Goal: Information Seeking & Learning: Find specific page/section

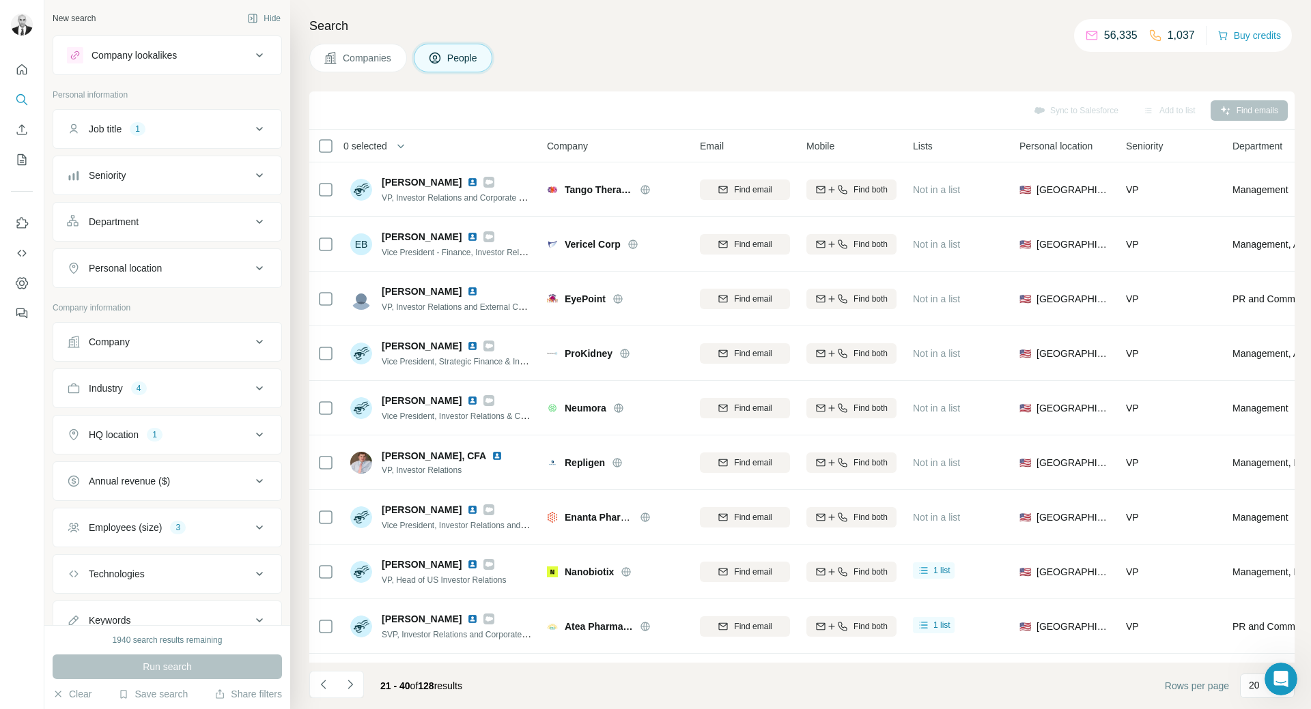
scroll to position [599, 0]
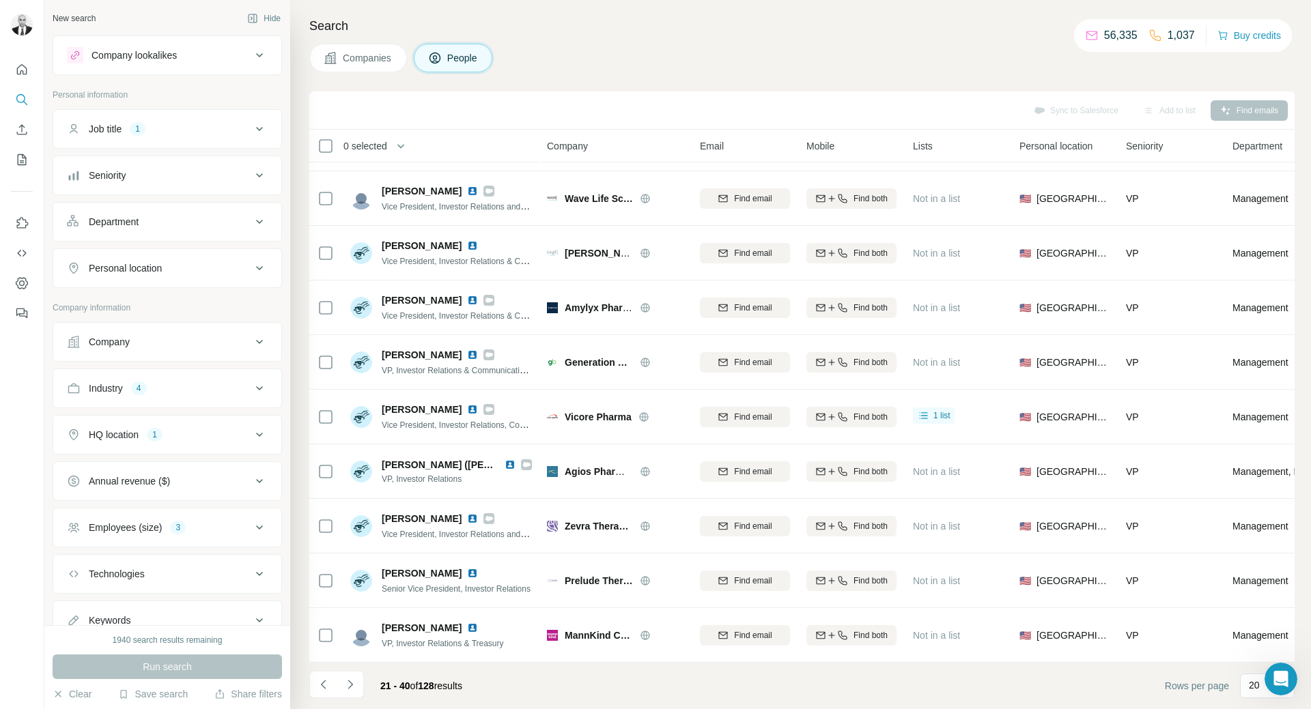
click at [156, 128] on div "Job title 1" at bounding box center [159, 129] width 184 height 14
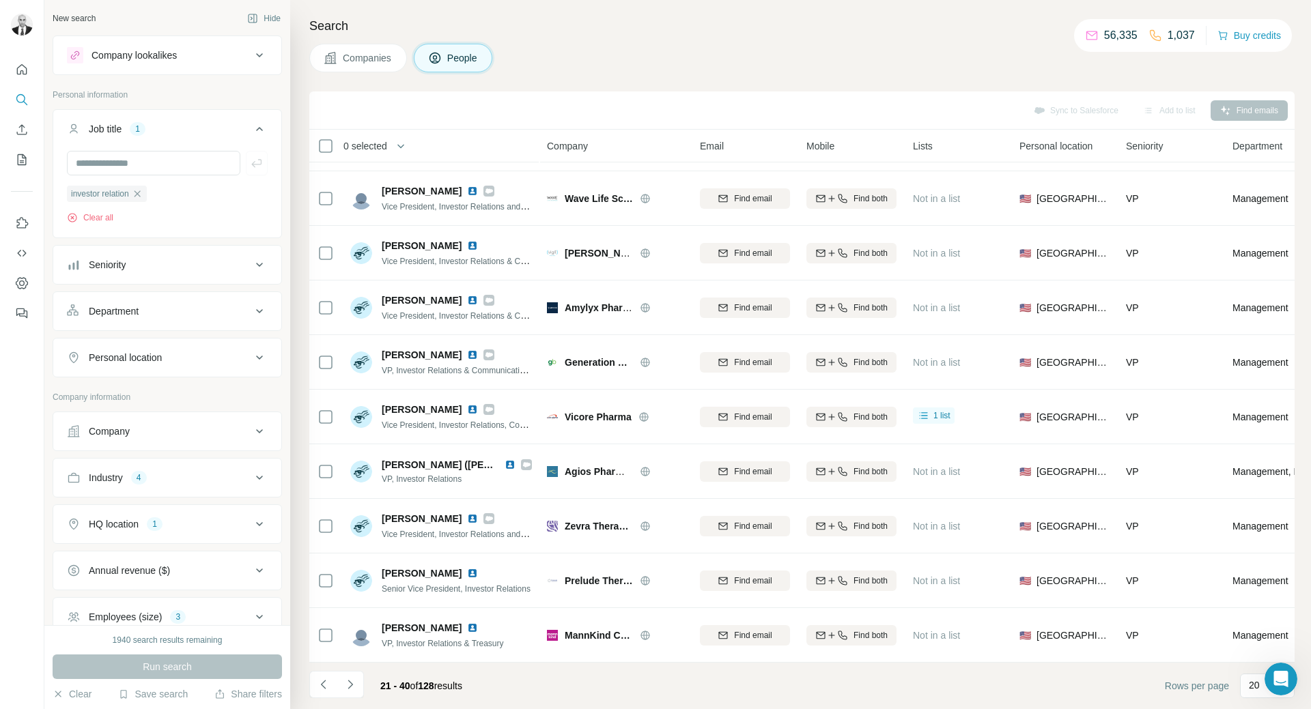
click at [156, 128] on div "Job title 1" at bounding box center [159, 129] width 184 height 14
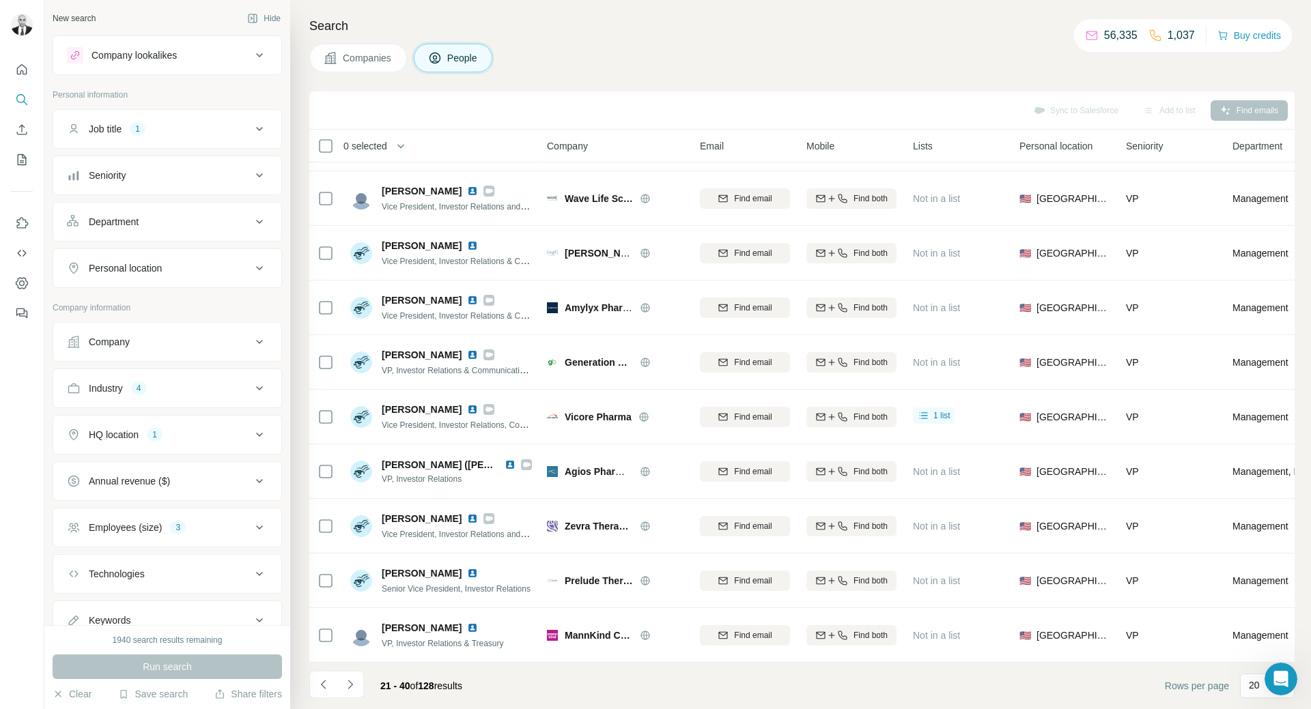
click at [171, 398] on button "Industry 4" at bounding box center [167, 388] width 228 height 33
click at [218, 455] on icon "button" at bounding box center [215, 453] width 6 height 6
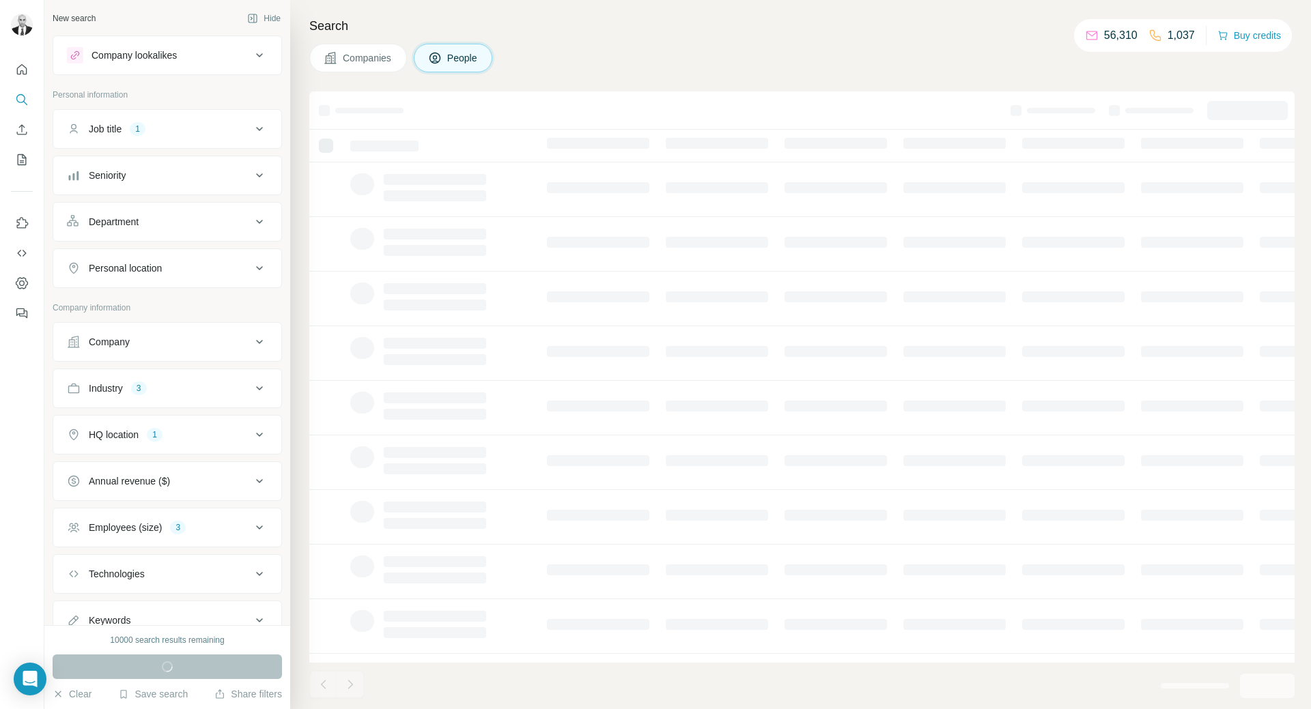
click at [184, 384] on div "Industry 3" at bounding box center [159, 389] width 184 height 14
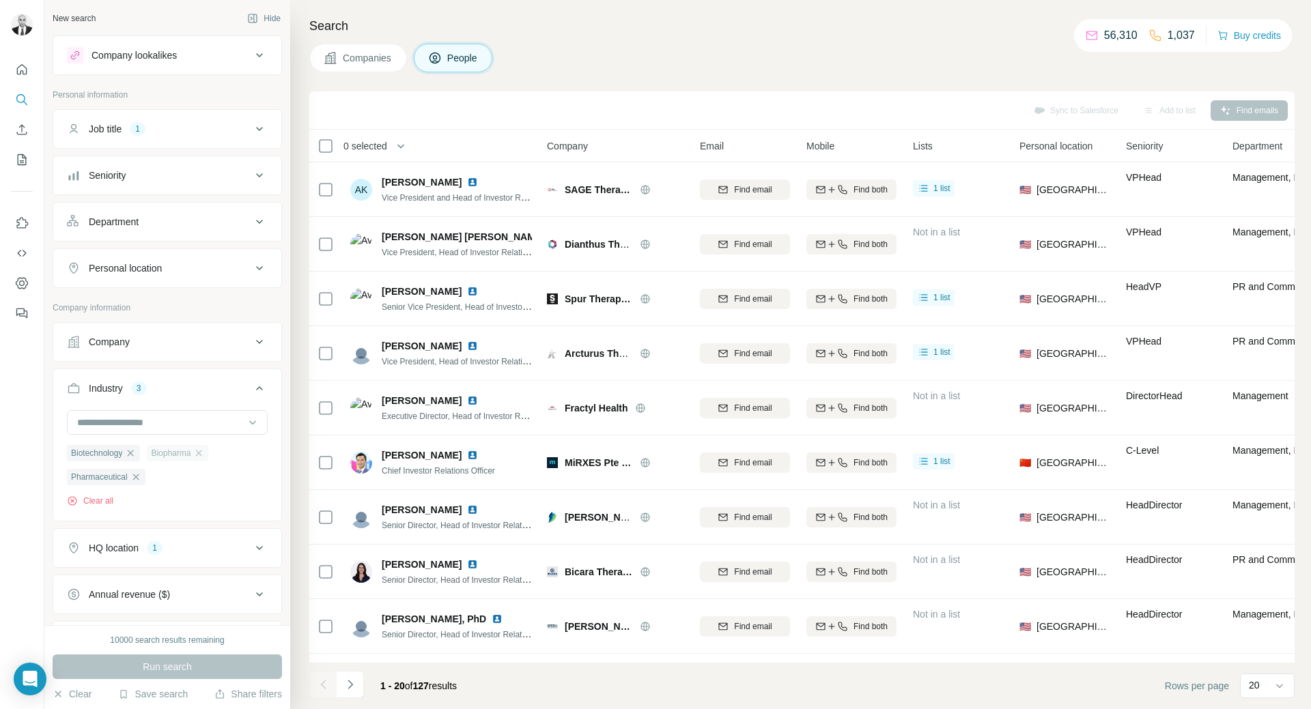
click at [203, 455] on icon "button" at bounding box center [198, 453] width 11 height 11
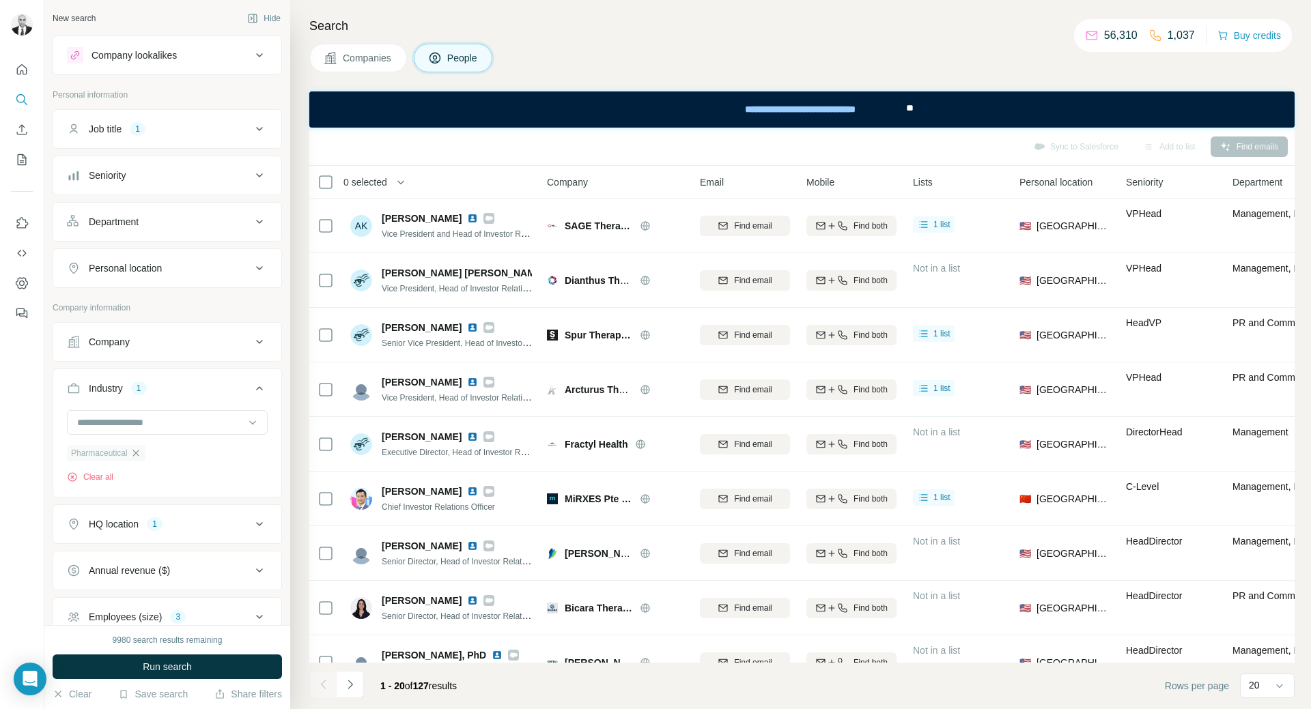
click at [139, 455] on icon "button" at bounding box center [135, 453] width 6 height 6
click at [163, 418] on input at bounding box center [160, 422] width 169 height 15
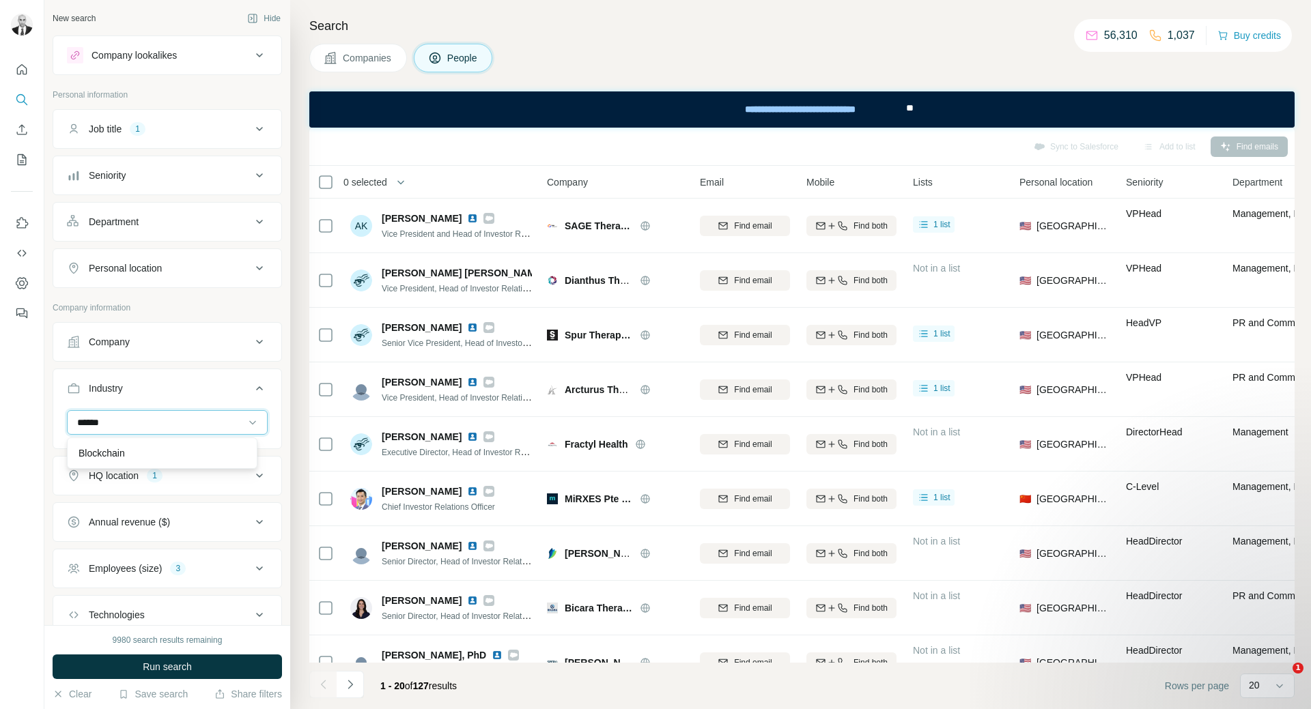
type input "******"
click at [143, 453] on div "Blockchain" at bounding box center [162, 453] width 190 height 31
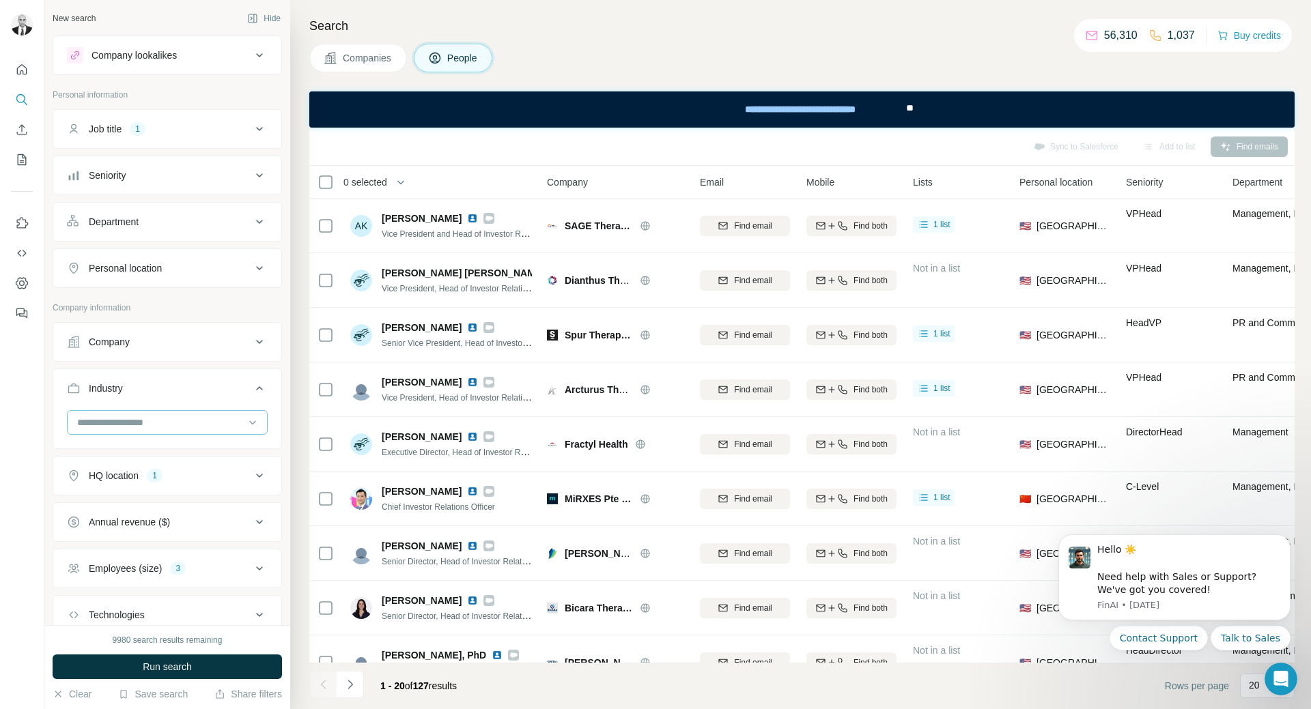
click at [141, 421] on input at bounding box center [160, 422] width 169 height 15
type input "***"
click at [105, 453] on p "Blockchain" at bounding box center [102, 454] width 46 height 14
click at [131, 425] on input at bounding box center [160, 422] width 169 height 15
type input "***"
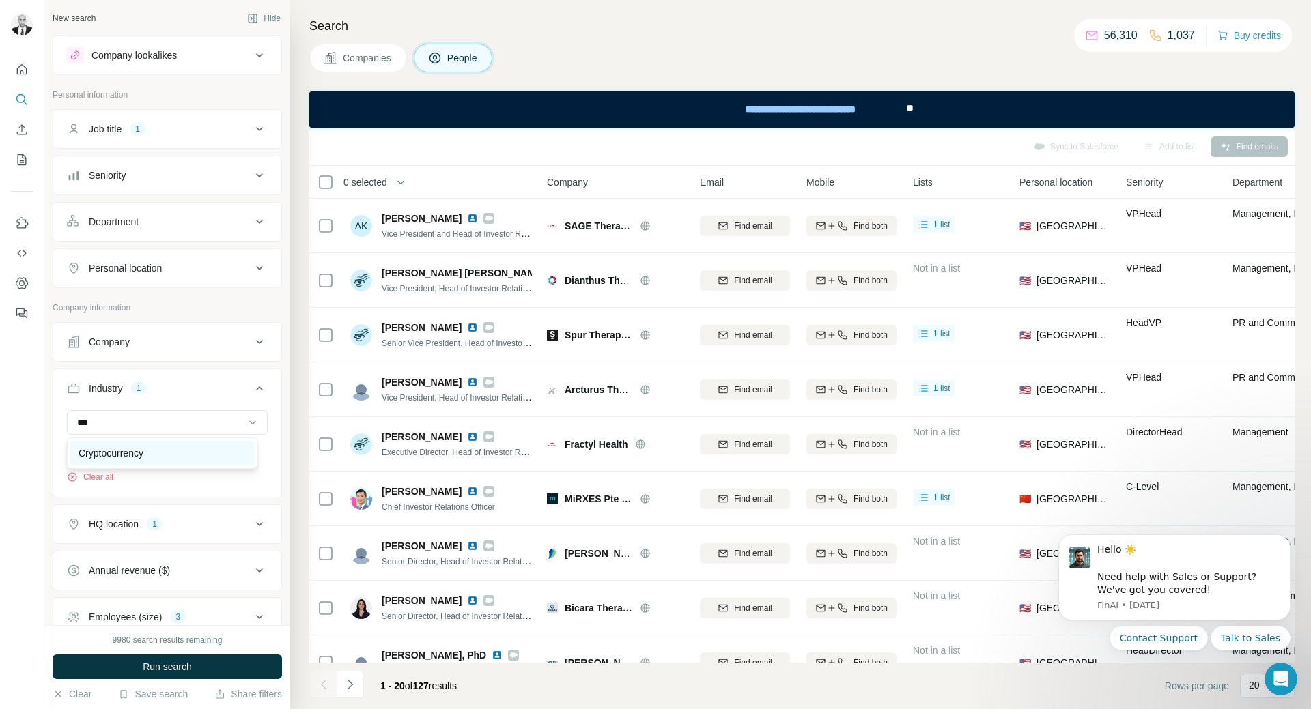
click at [129, 449] on p "Cryptocurrency" at bounding box center [111, 454] width 65 height 14
click at [125, 425] on input at bounding box center [160, 422] width 169 height 15
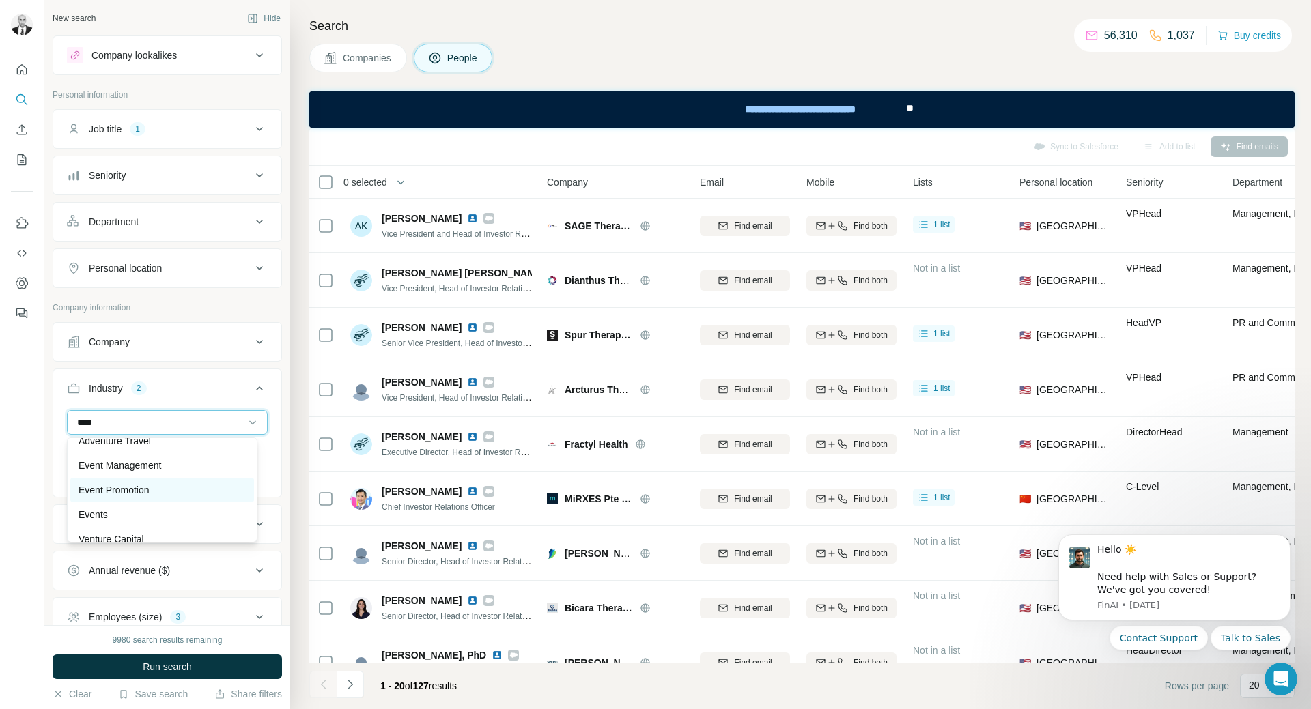
scroll to position [25, 0]
type input "****"
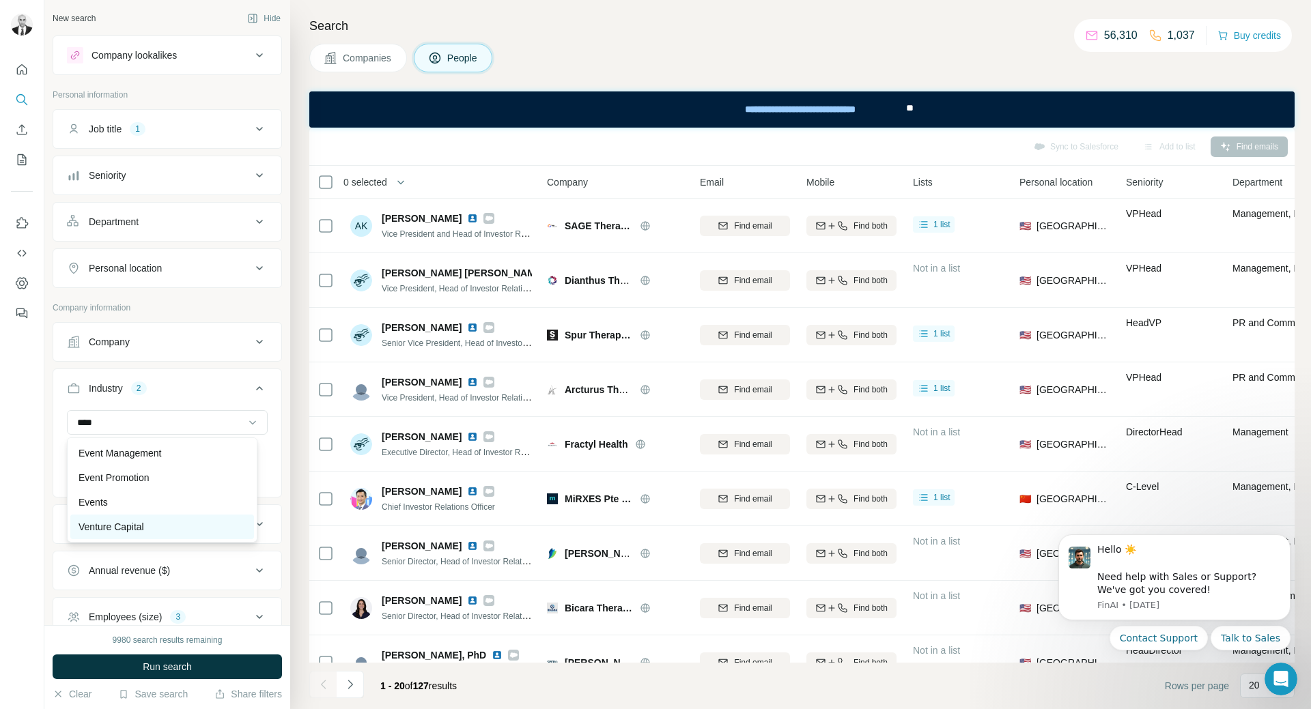
click at [135, 522] on p "Venture Capital" at bounding box center [112, 527] width 66 height 14
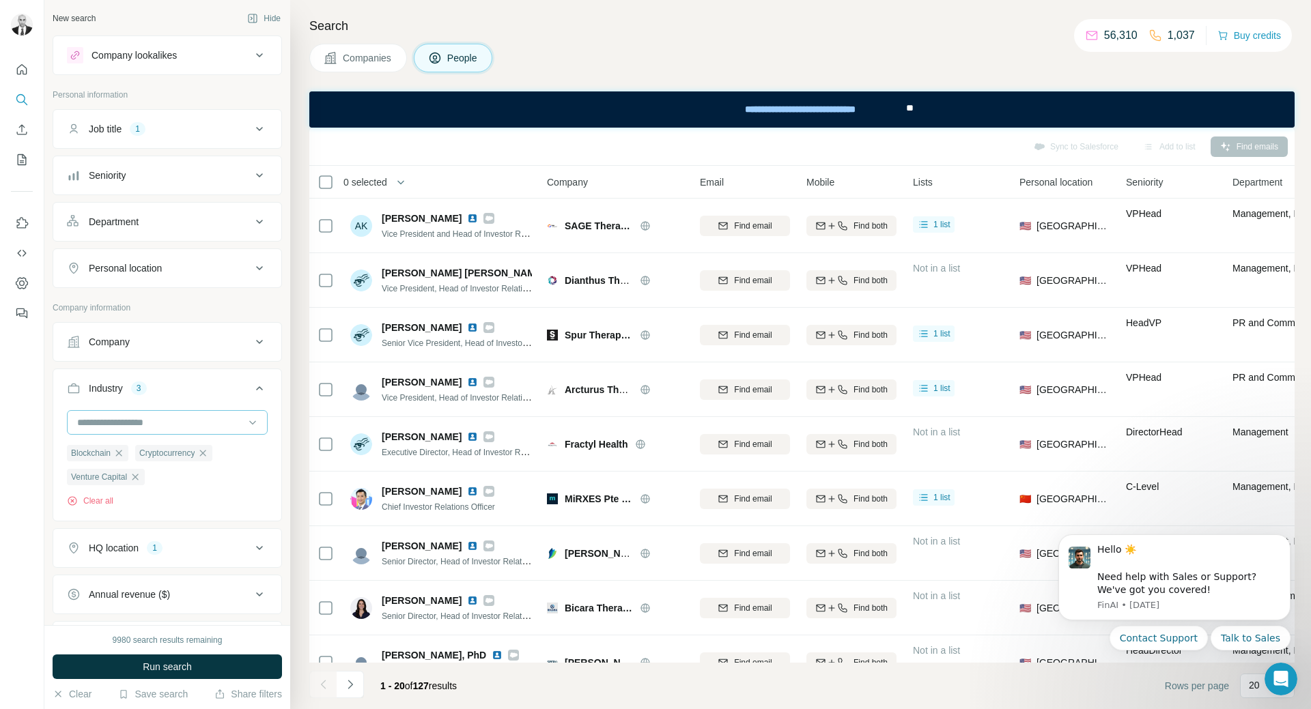
click at [141, 421] on input at bounding box center [160, 422] width 169 height 15
type input "*****"
click at [141, 421] on input "*****" at bounding box center [160, 422] width 169 height 15
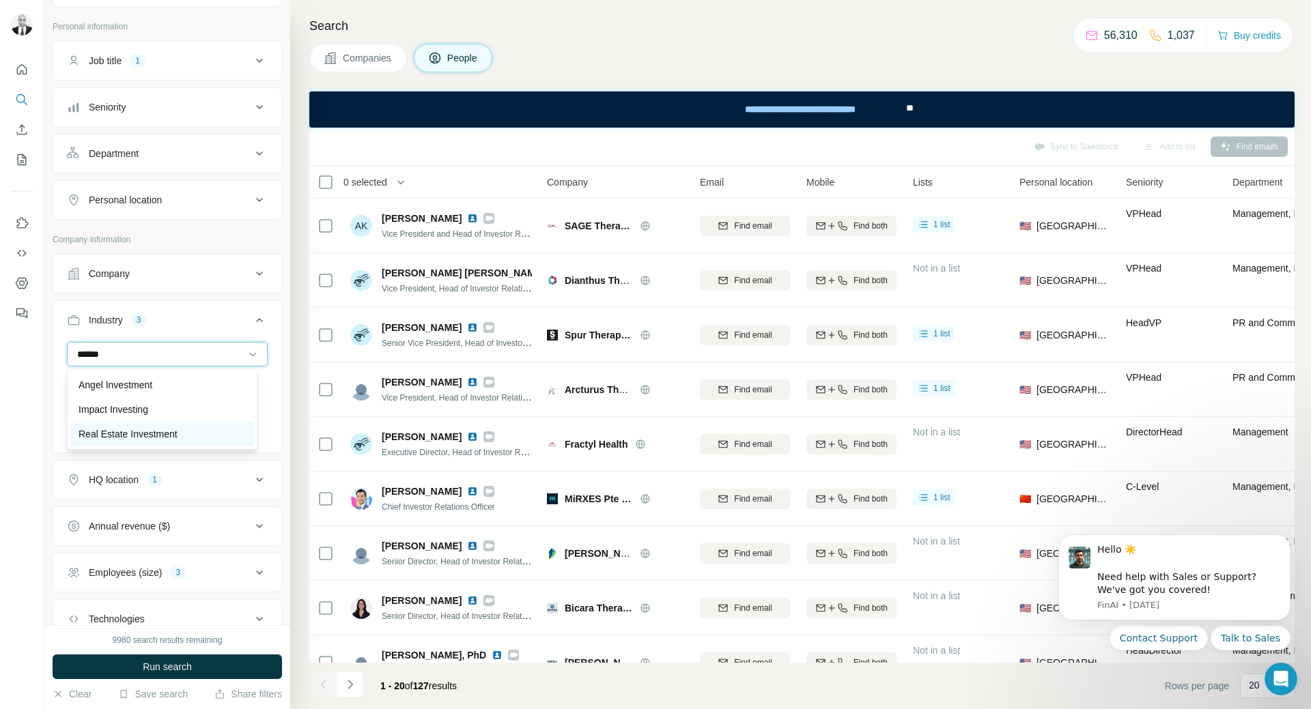
type input "******"
click at [165, 439] on p "Real Estate Investment" at bounding box center [128, 434] width 99 height 14
click at [167, 352] on input at bounding box center [160, 354] width 169 height 15
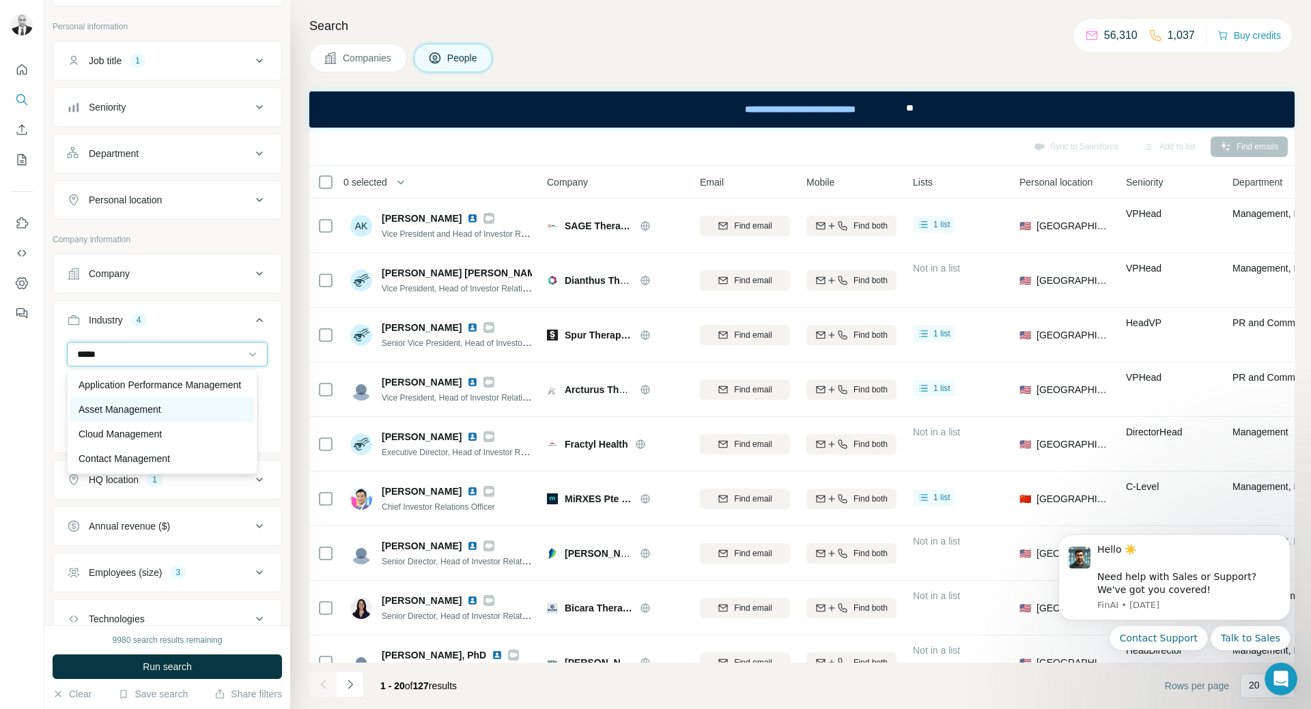
type input "*****"
click at [156, 416] on p "Asset Management" at bounding box center [120, 410] width 83 height 14
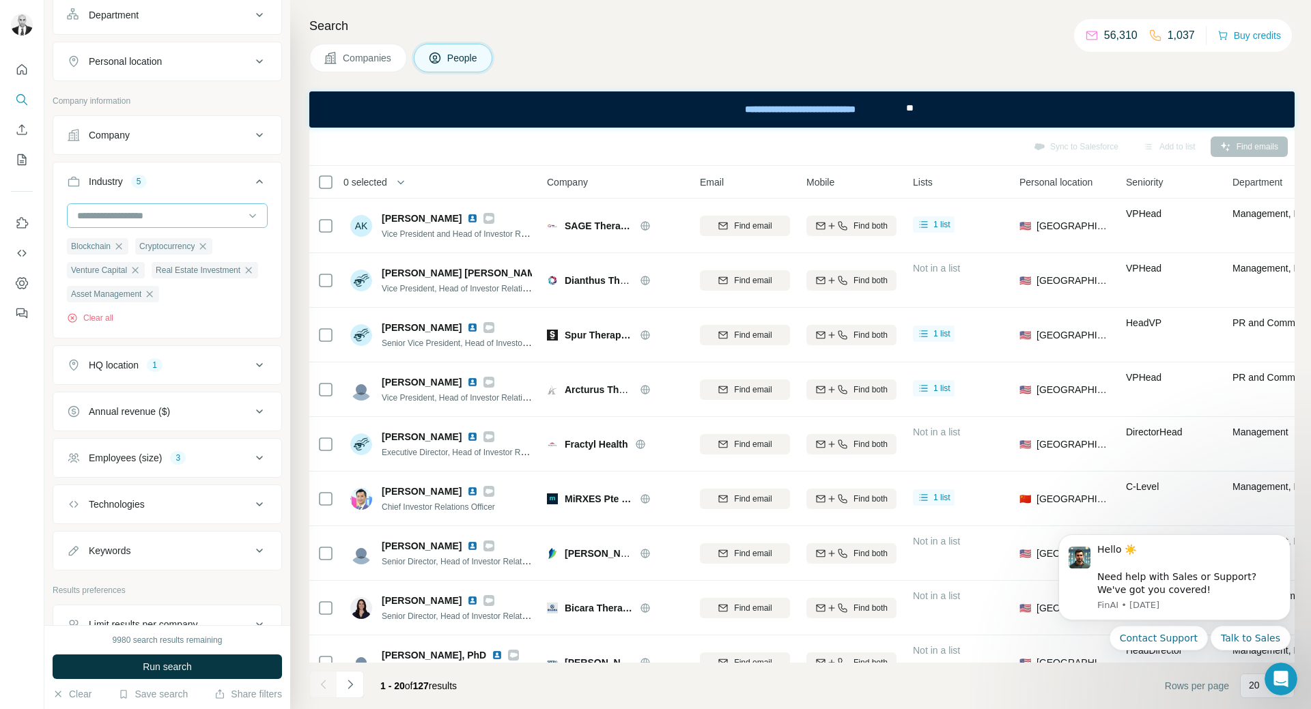
scroll to position [273, 0]
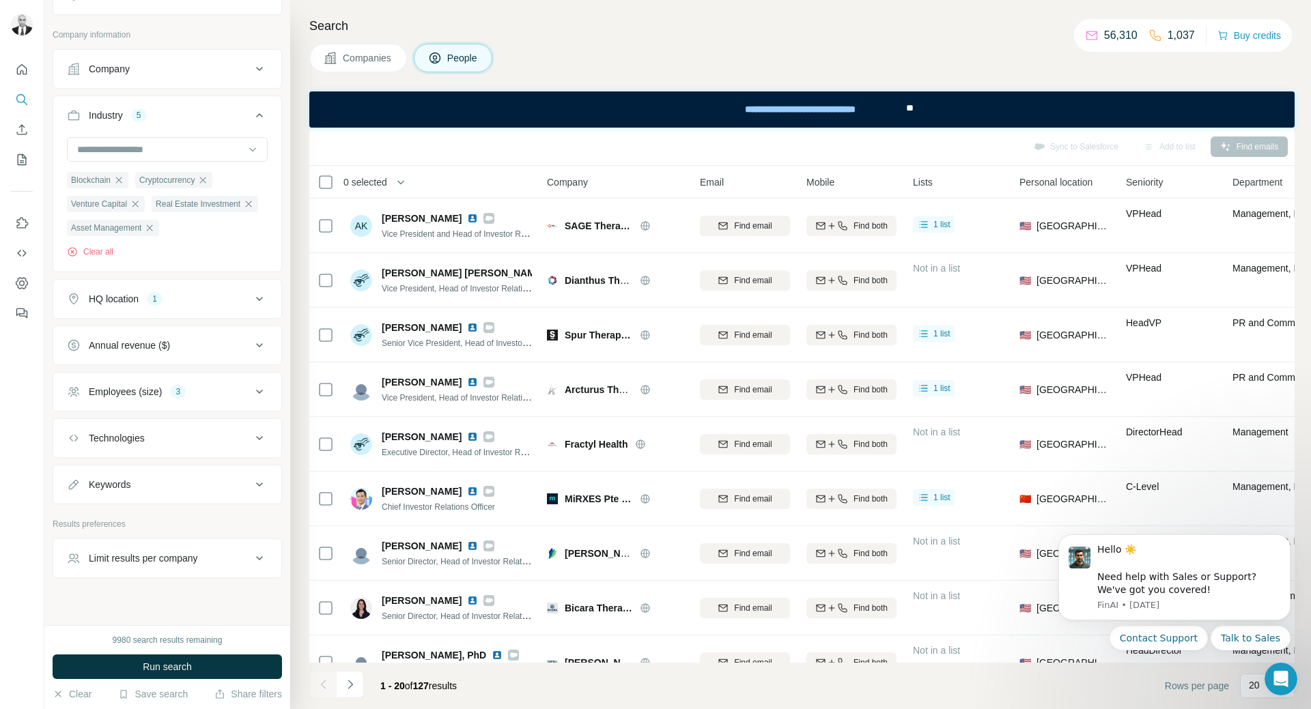
click at [232, 306] on div "HQ location 1" at bounding box center [159, 299] width 184 height 14
click at [130, 369] on icon "button" at bounding box center [124, 363] width 11 height 11
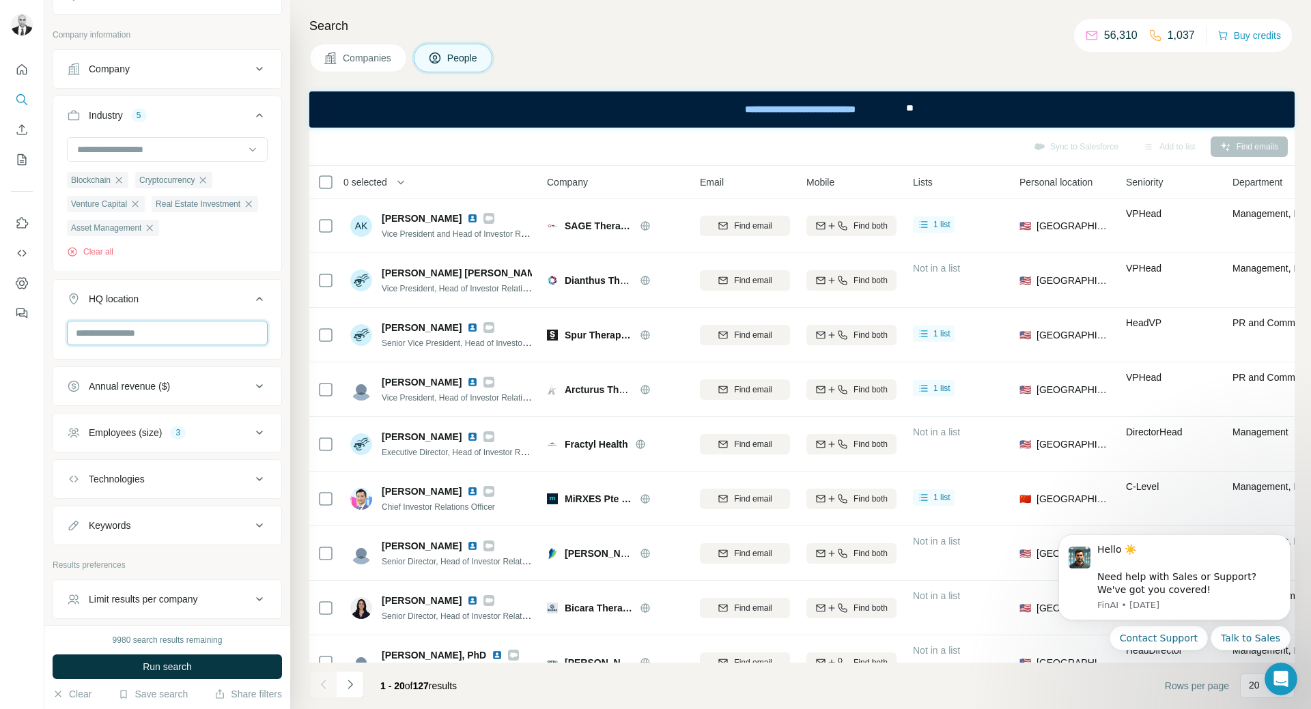
click at [160, 345] on input "text" at bounding box center [167, 333] width 201 height 25
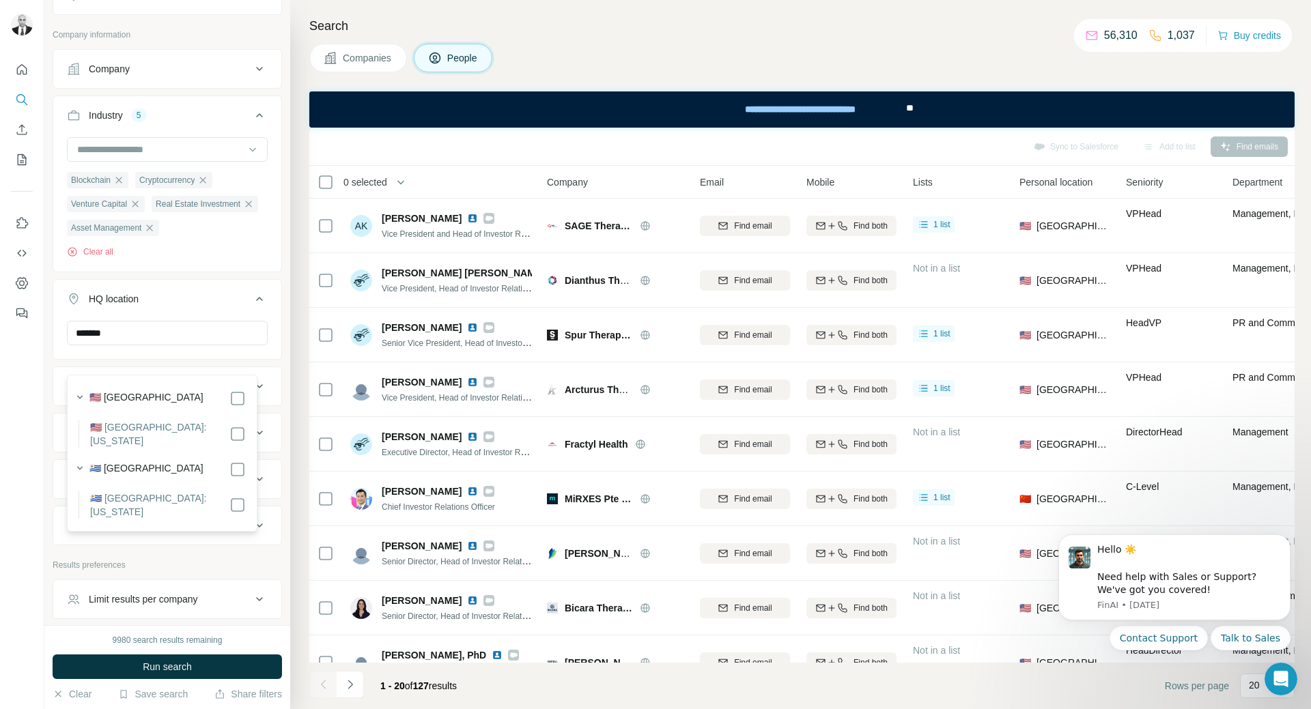
click at [164, 430] on label "🇺🇸 [GEOGRAPHIC_DATA]: [US_STATE]" at bounding box center [159, 434] width 139 height 27
click at [194, 345] on input "*******" at bounding box center [167, 333] width 201 height 25
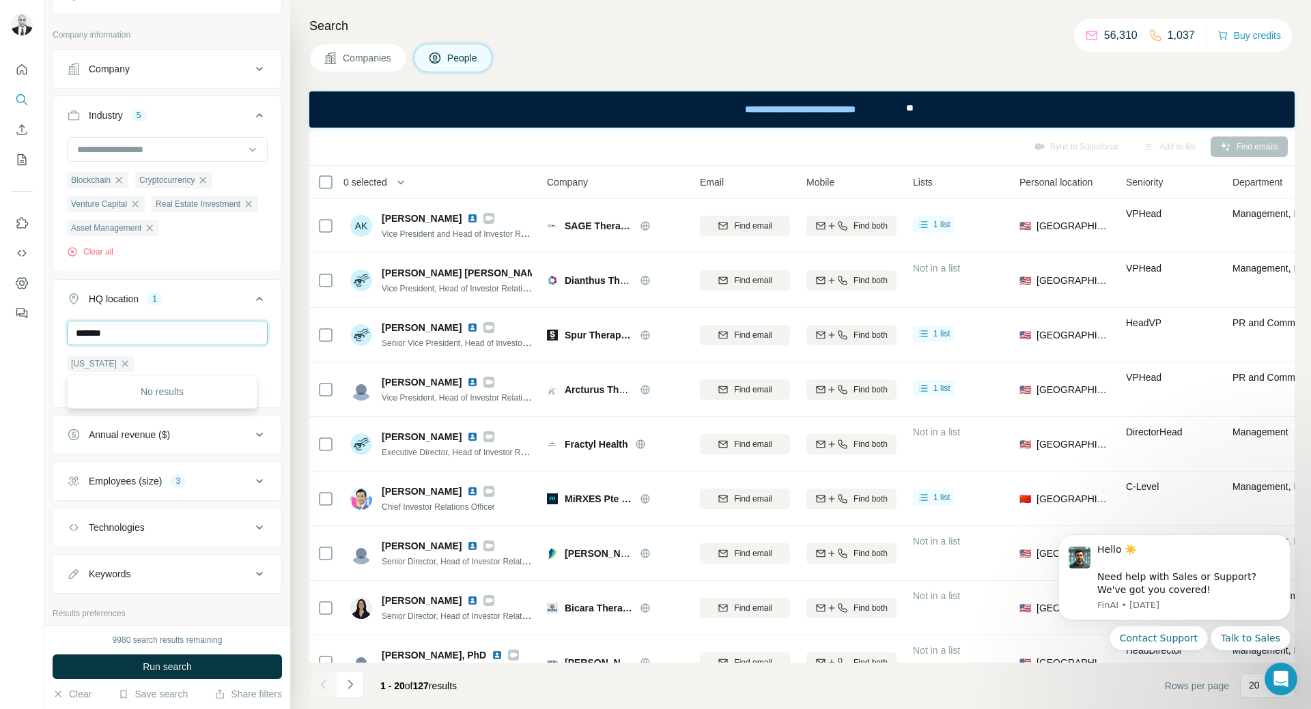
drag, startPoint x: 201, startPoint y: 358, endPoint x: 67, endPoint y: 360, distance: 133.8
click at [67, 345] on input "*******" at bounding box center [167, 333] width 201 height 25
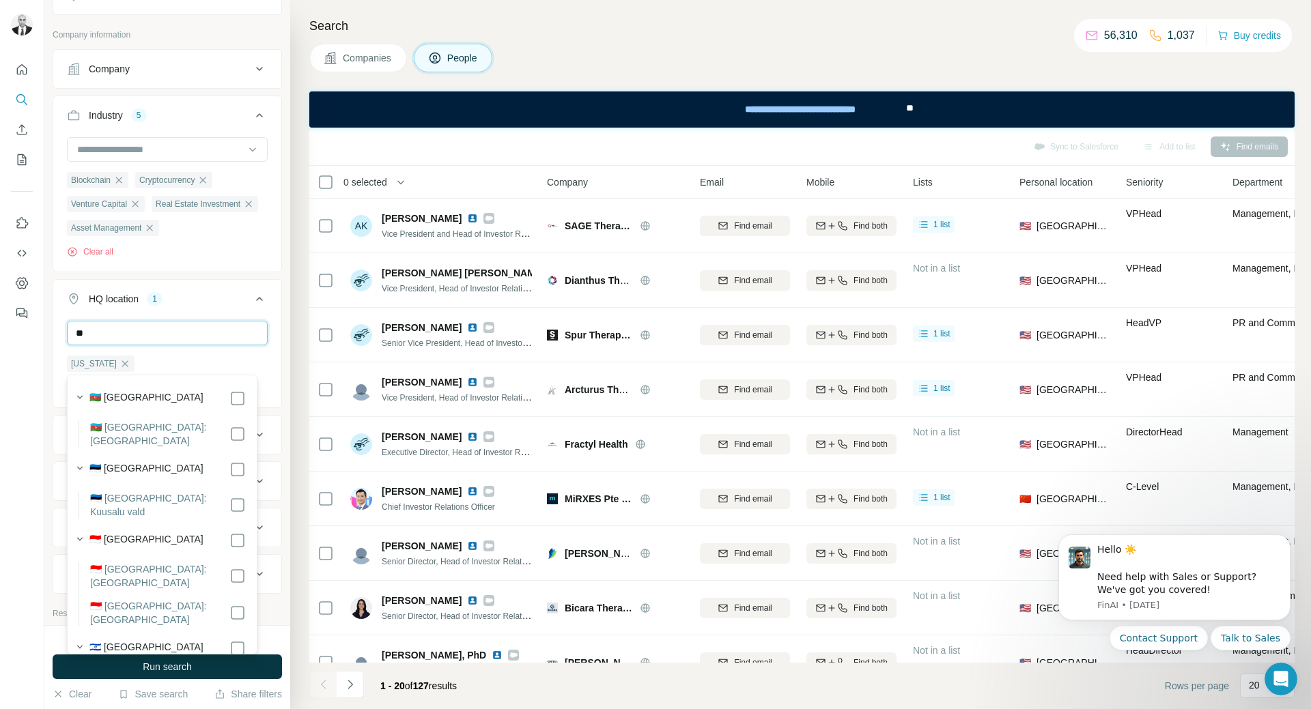
type input "*"
click at [190, 345] on input "*****" at bounding box center [167, 333] width 201 height 25
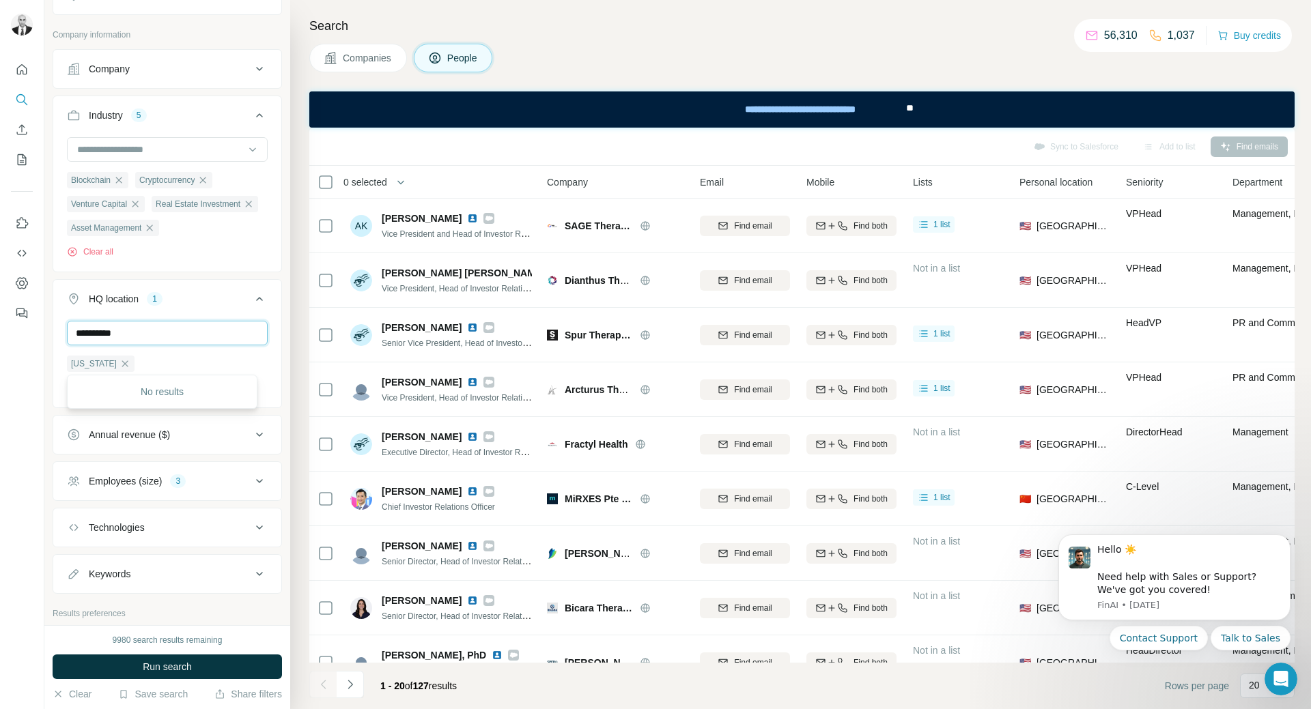
click at [190, 345] on input "**********" at bounding box center [167, 333] width 201 height 25
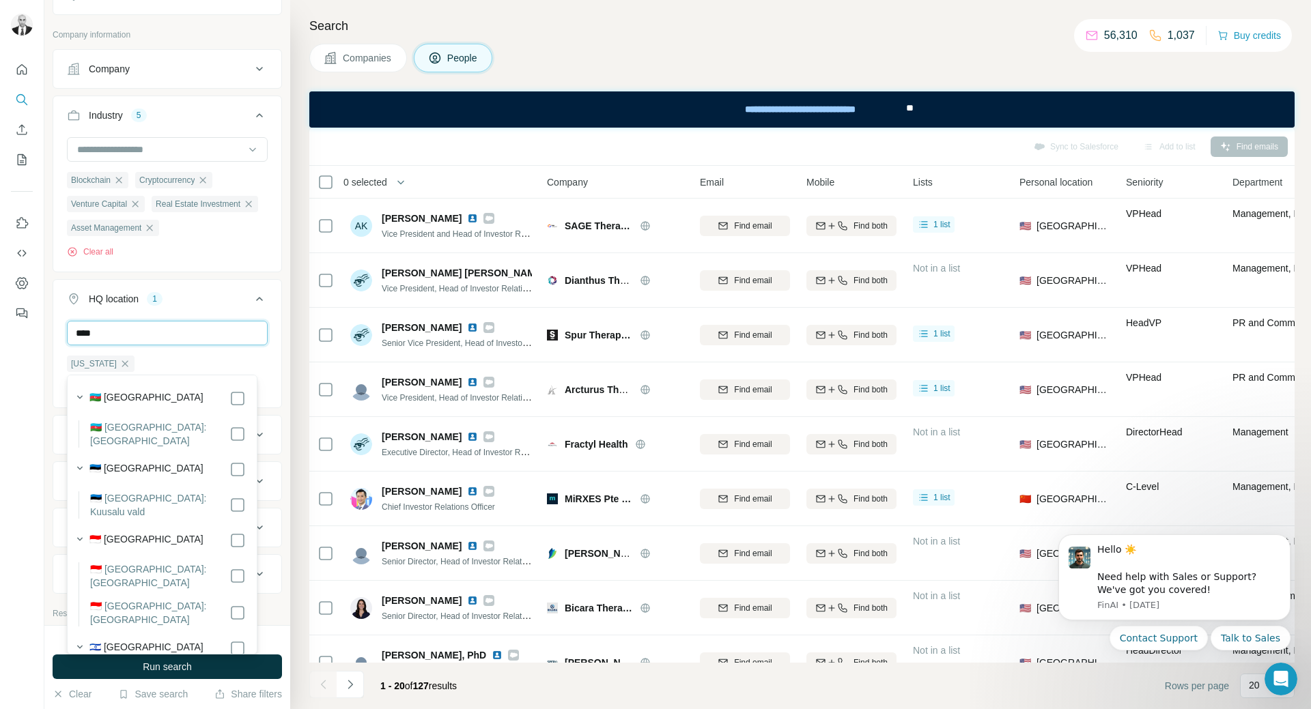
click at [117, 345] on input "***" at bounding box center [167, 333] width 201 height 25
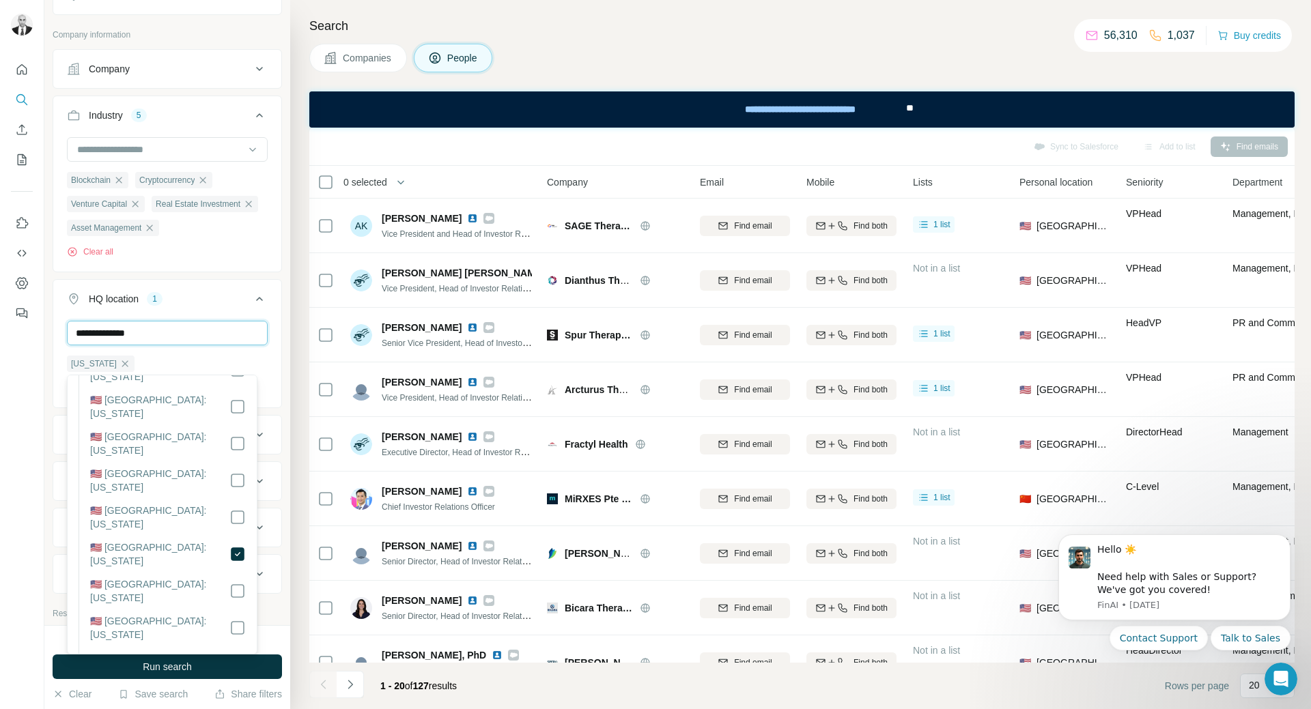
scroll to position [273, 0]
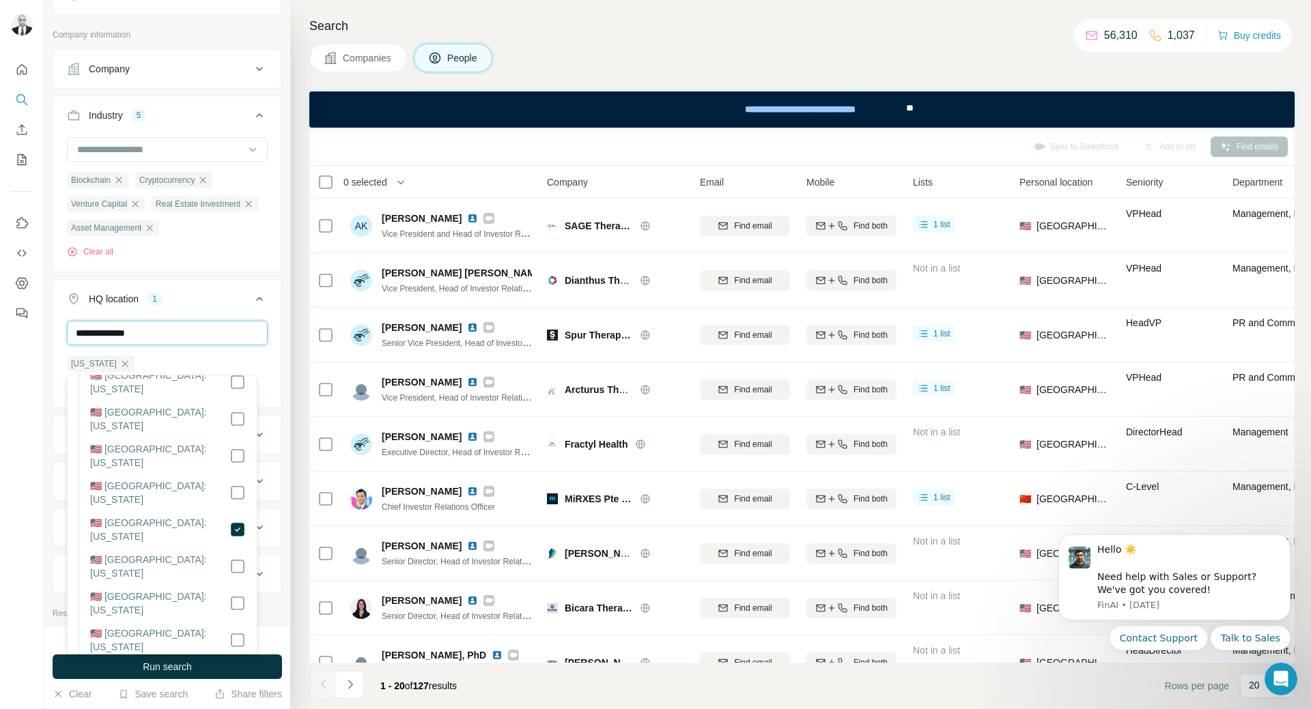
type input "**********"
click at [207, 553] on li "🇺🇸 [GEOGRAPHIC_DATA]: [US_STATE]" at bounding box center [162, 571] width 167 height 37
click at [216, 516] on li "🇺🇸 [GEOGRAPHIC_DATA]: [US_STATE]" at bounding box center [162, 534] width 167 height 37
click at [218, 658] on button "Run search" at bounding box center [167, 667] width 229 height 25
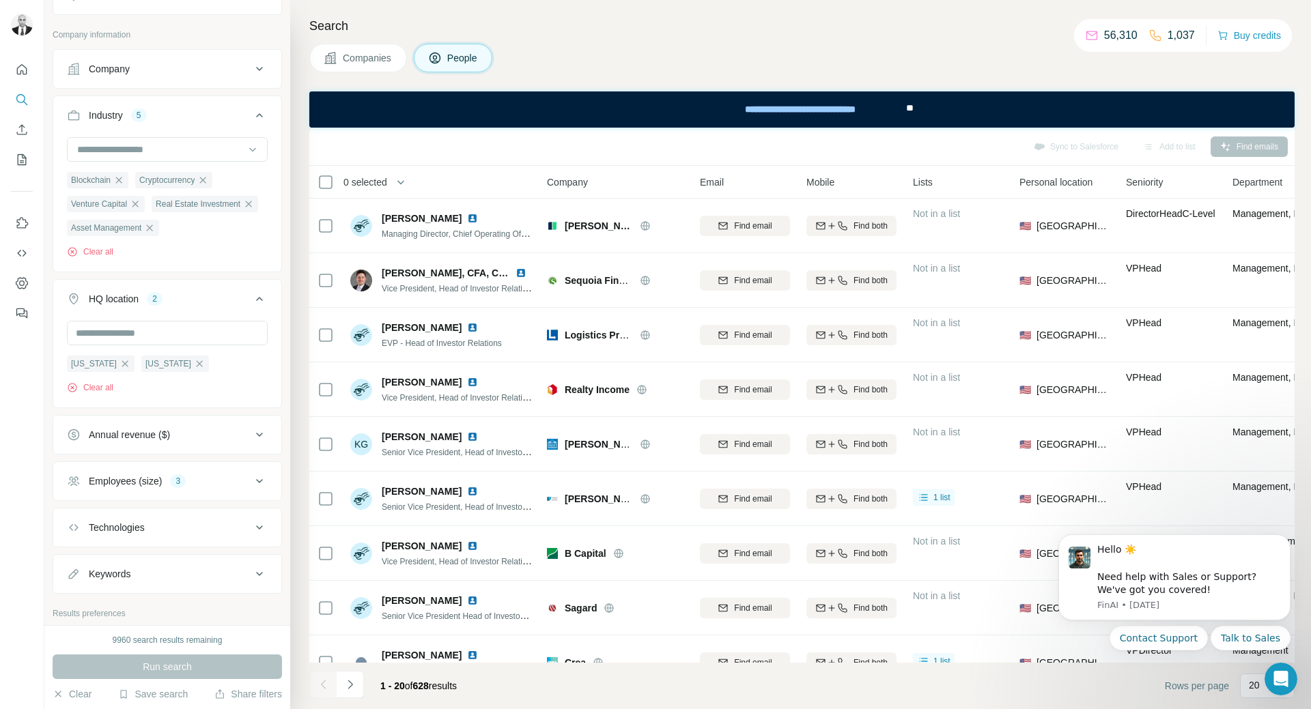
click at [238, 488] on div "Employees (size) 3" at bounding box center [159, 482] width 184 height 14
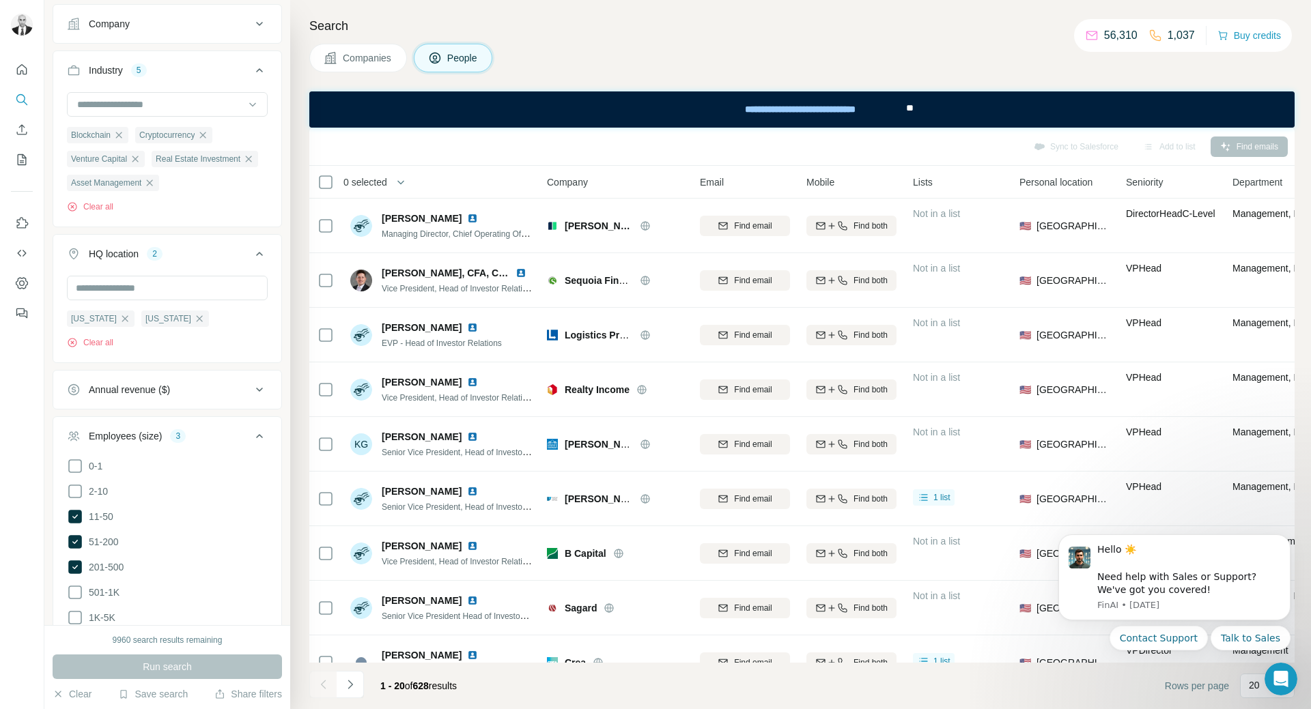
scroll to position [341, 0]
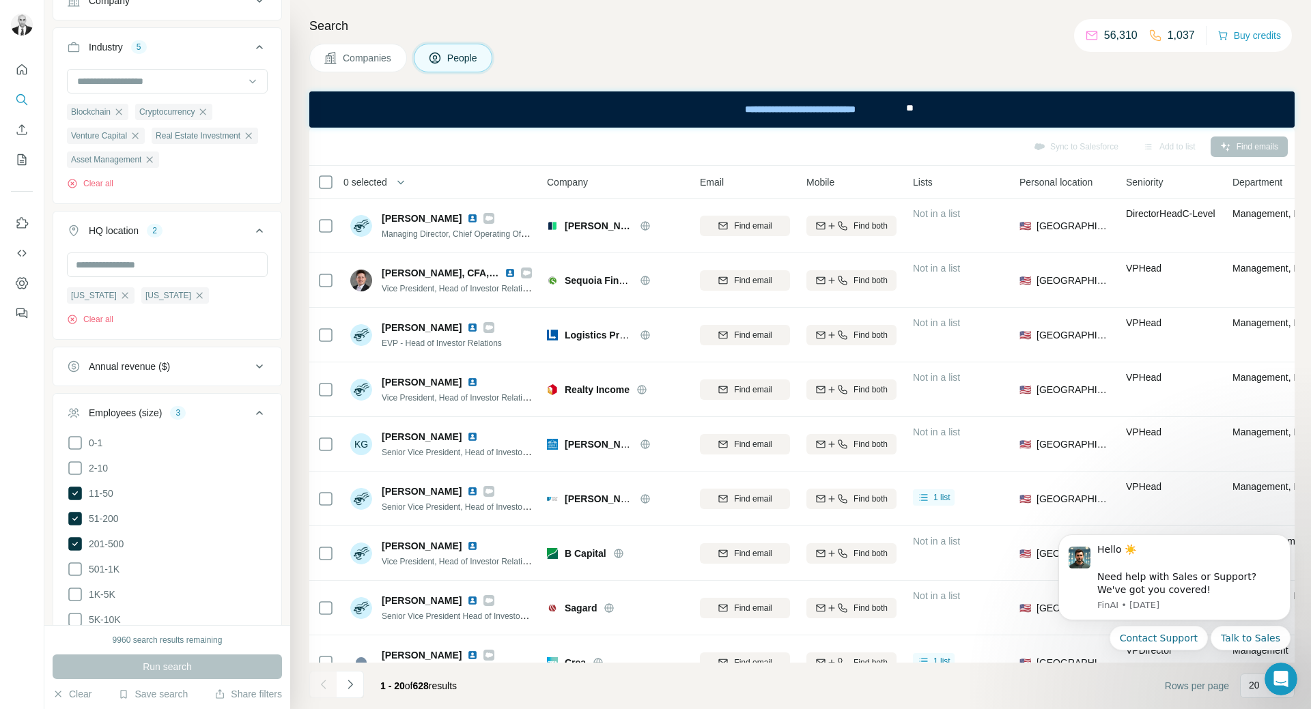
click at [253, 421] on icon at bounding box center [259, 413] width 16 height 16
click at [1288, 535] on icon "Dismiss notification" at bounding box center [1287, 539] width 8 height 8
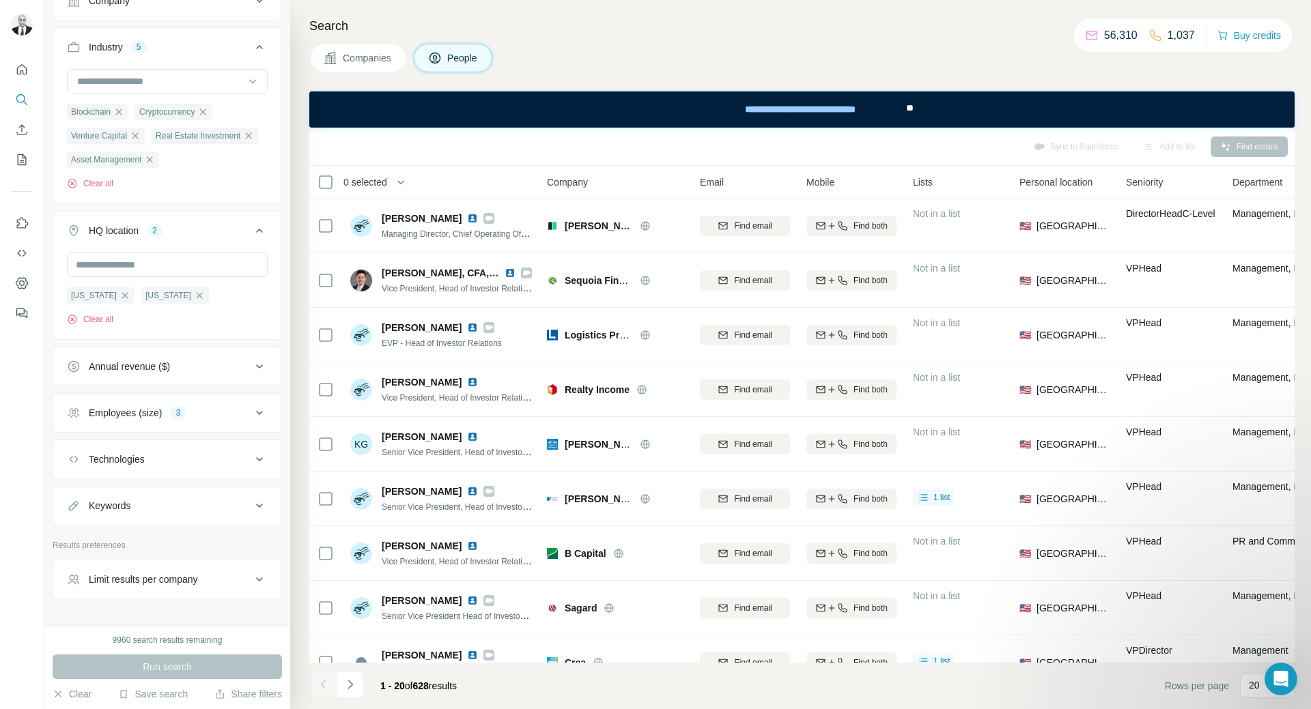
drag, startPoint x: 776, startPoint y: 31, endPoint x: 812, endPoint y: 32, distance: 36.2
click at [776, 31] on h4 "Search" at bounding box center [801, 25] width 985 height 19
click at [819, 33] on h4 "Search" at bounding box center [801, 25] width 985 height 19
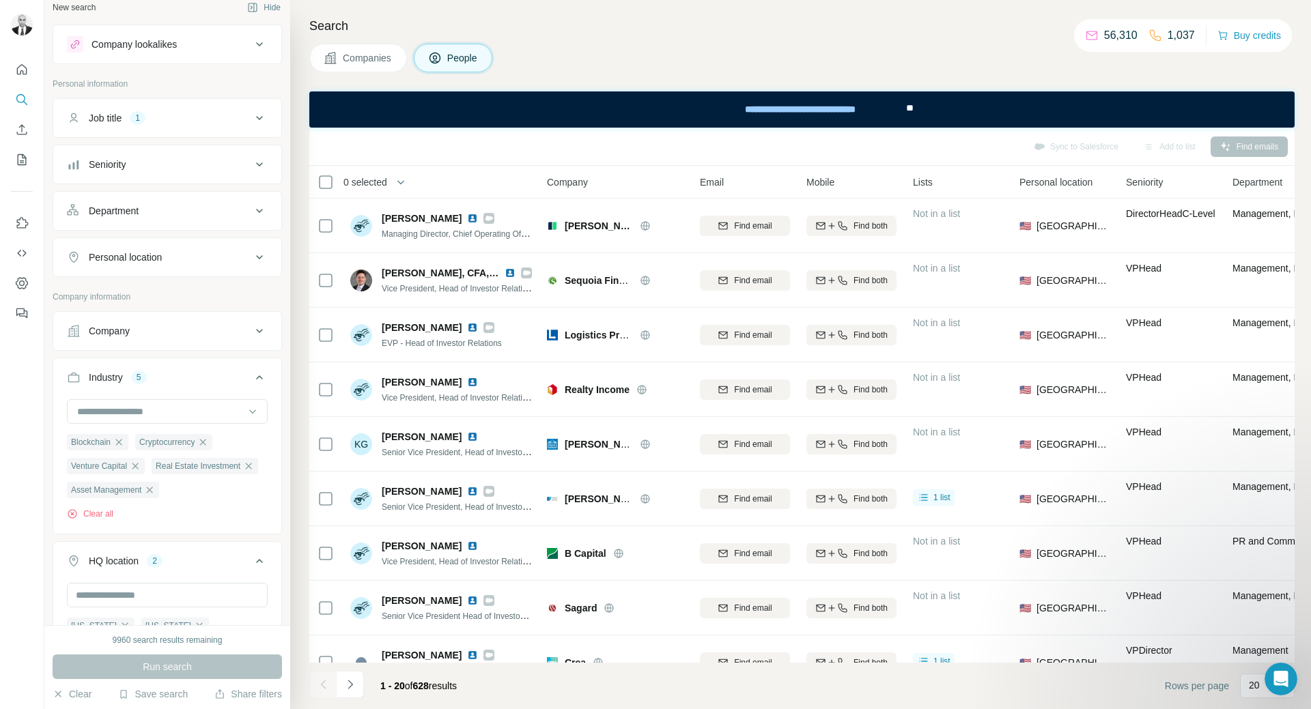
scroll to position [0, 0]
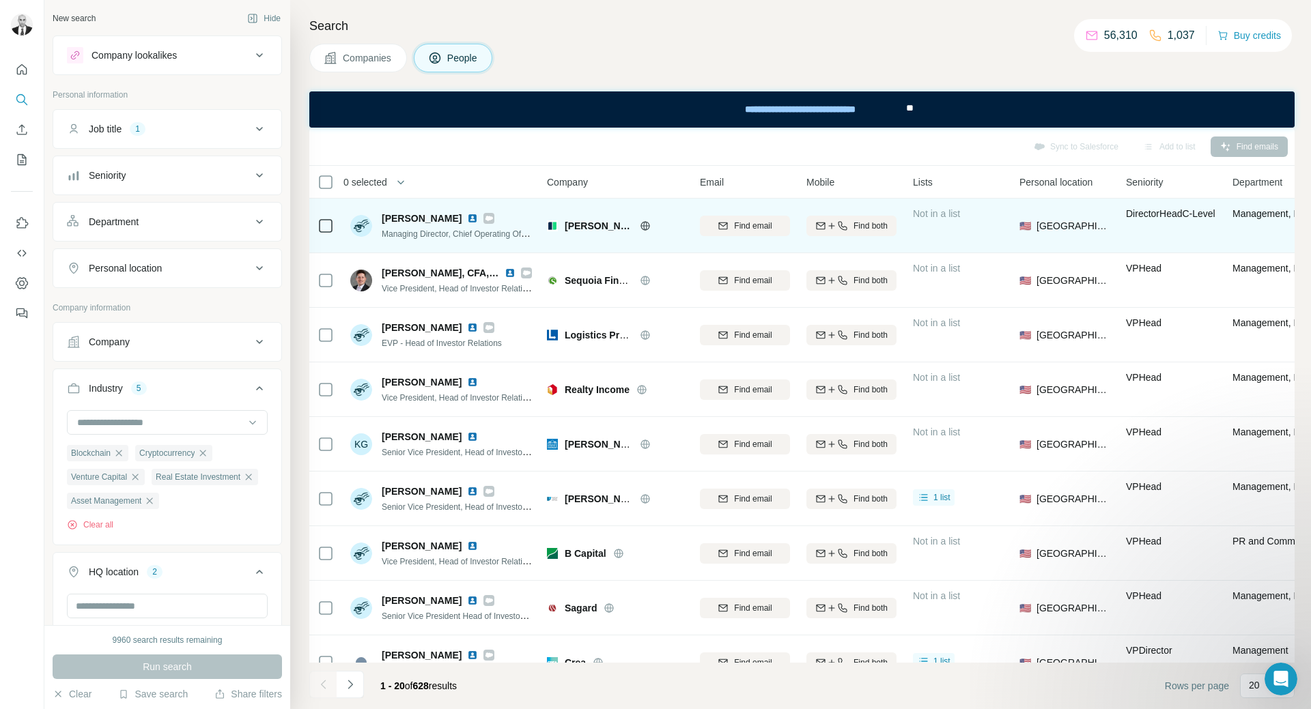
click at [467, 220] on img at bounding box center [472, 218] width 11 height 11
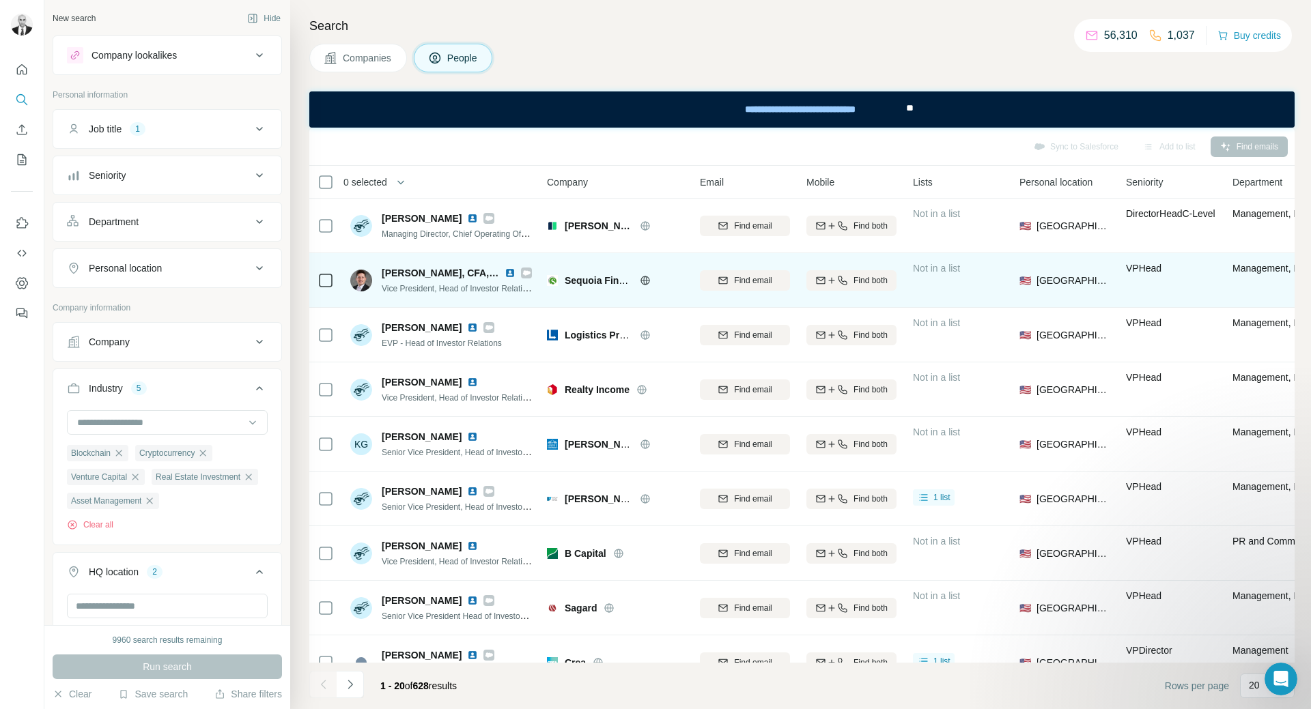
click at [510, 272] on img at bounding box center [510, 273] width 11 height 11
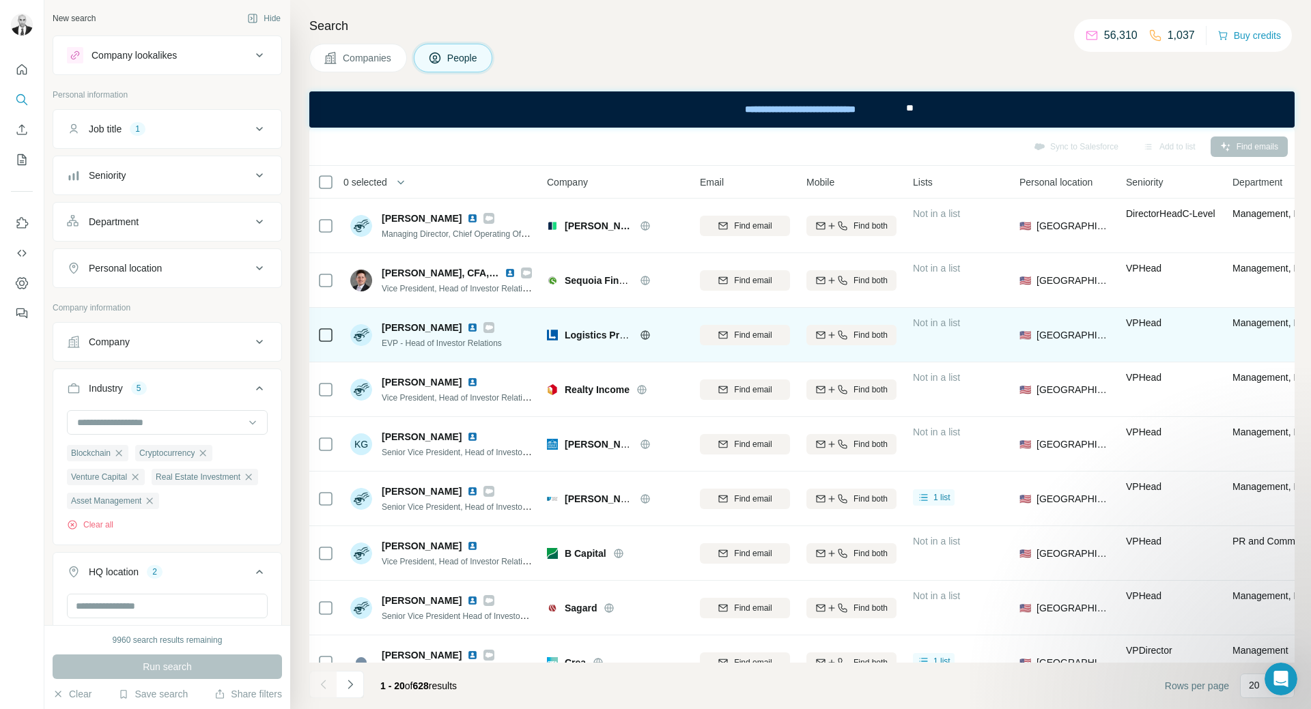
click at [468, 326] on img at bounding box center [472, 327] width 11 height 11
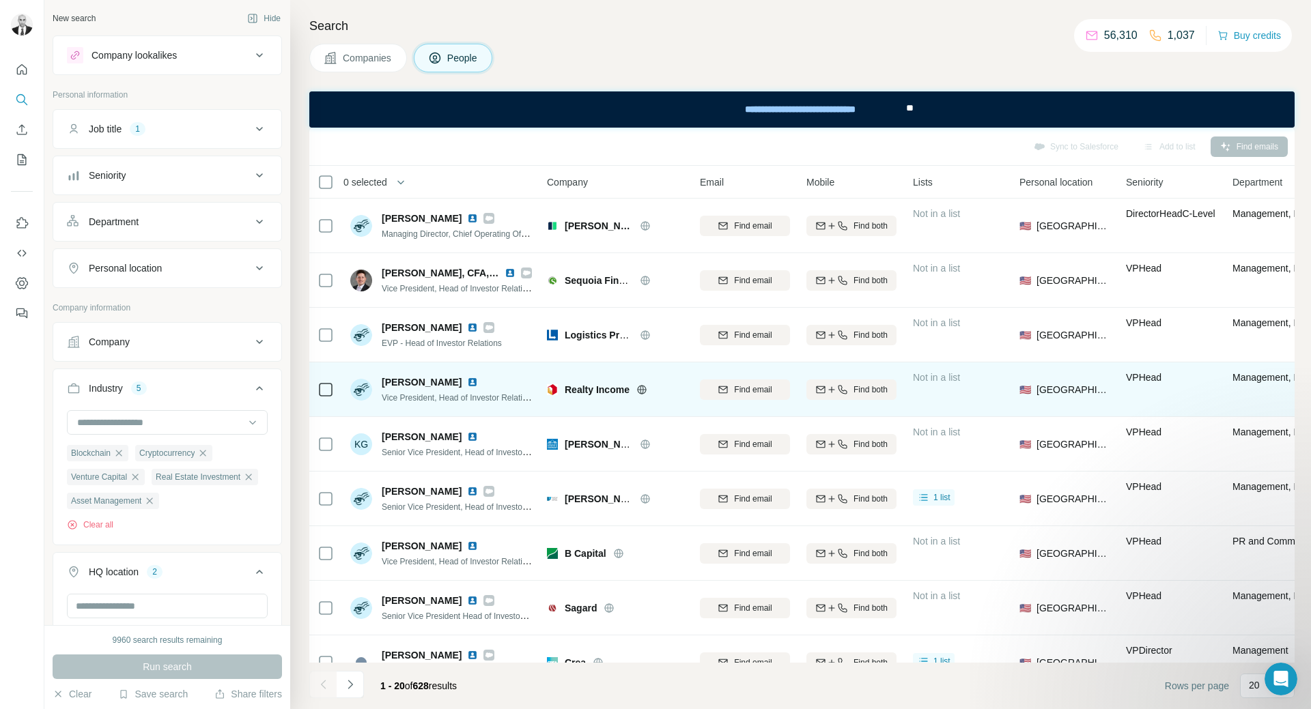
click at [467, 379] on img at bounding box center [472, 382] width 11 height 11
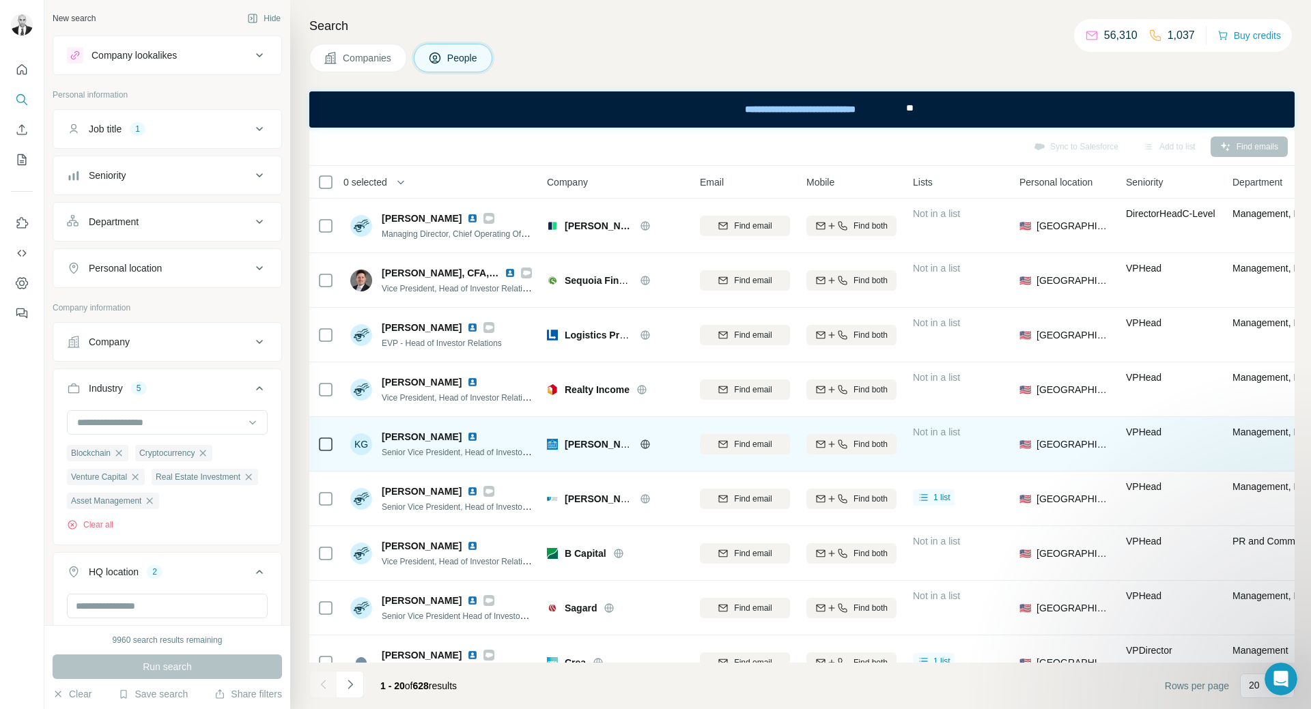
click at [467, 434] on img at bounding box center [472, 436] width 11 height 11
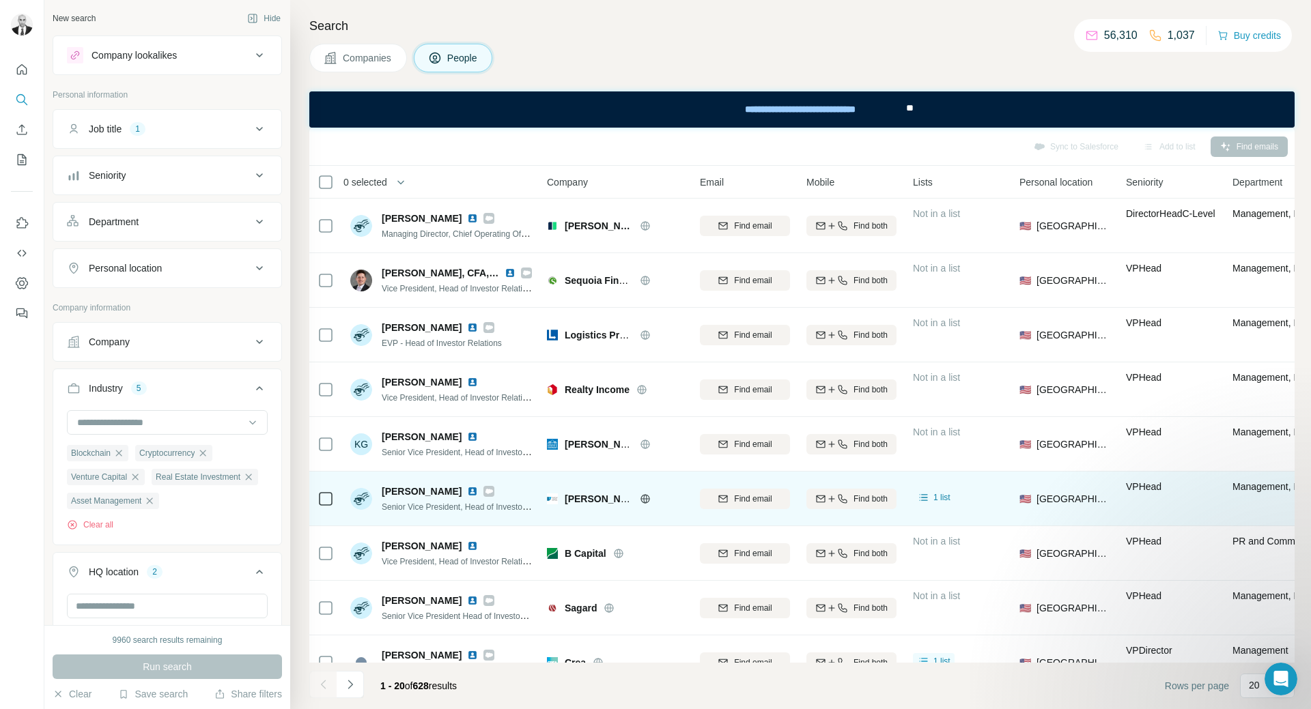
click at [467, 490] on img at bounding box center [472, 491] width 11 height 11
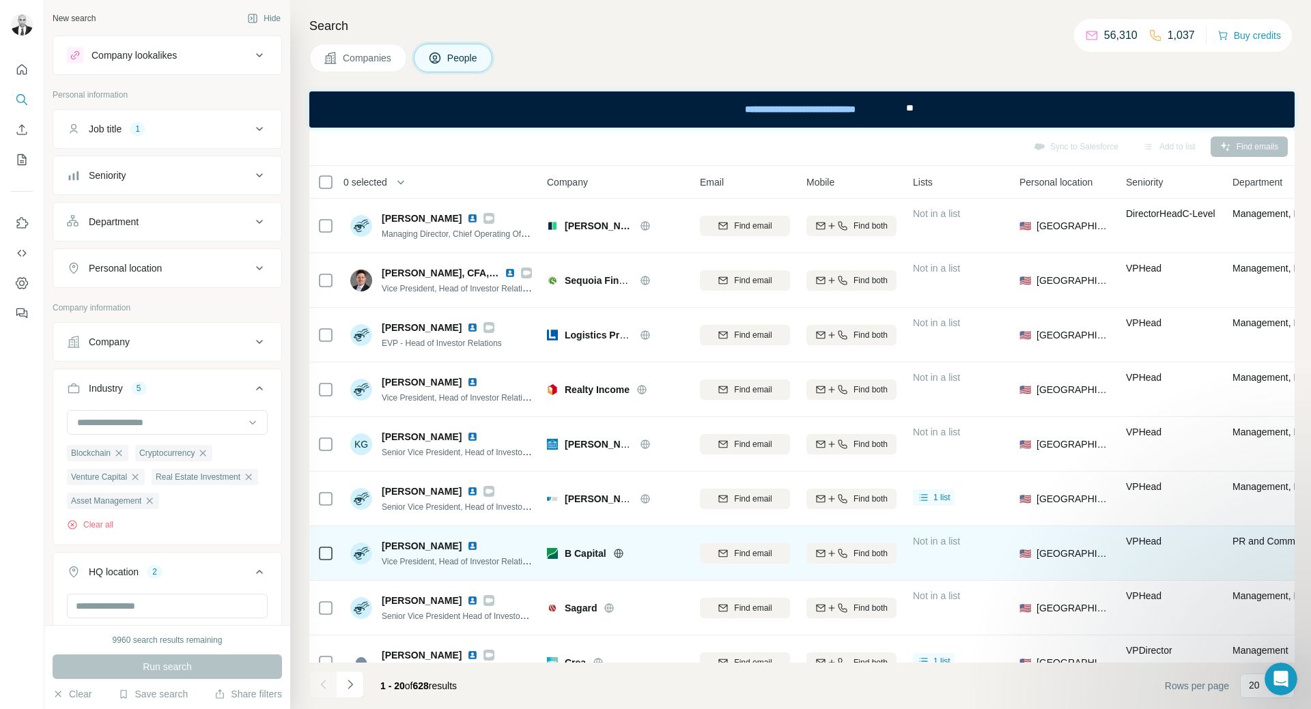
click at [472, 546] on img at bounding box center [472, 546] width 11 height 11
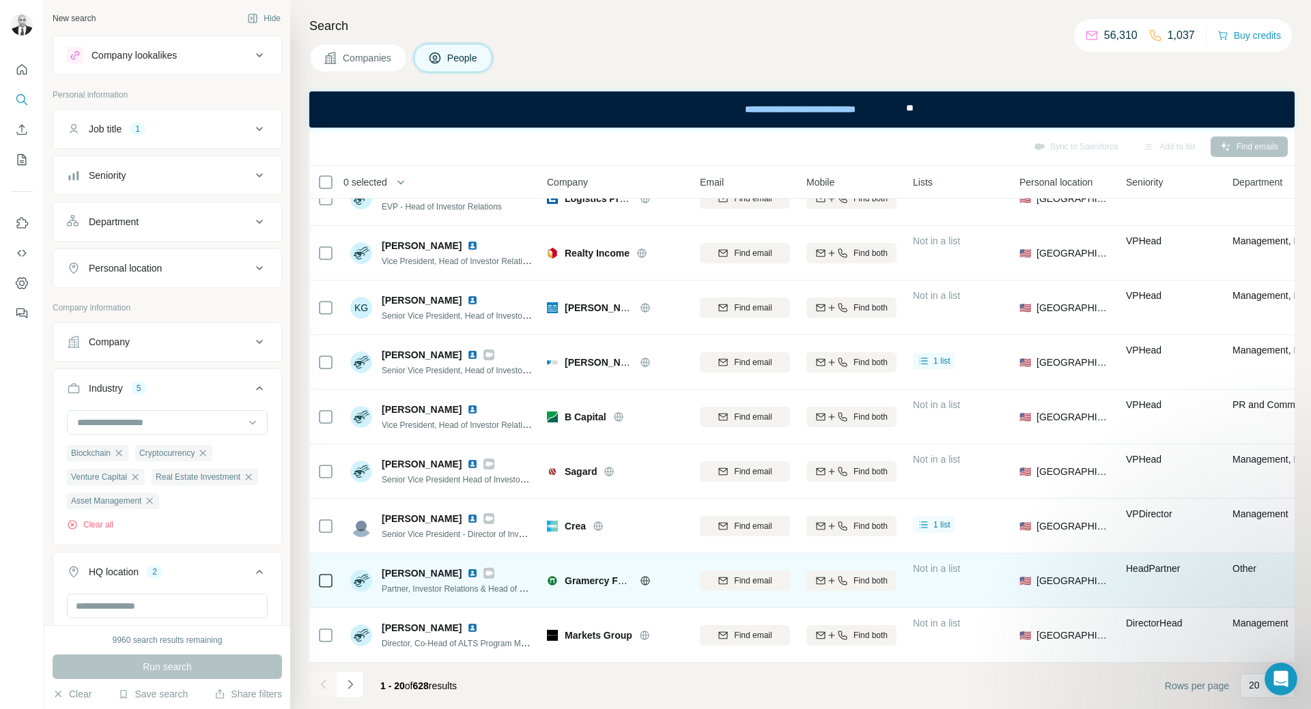
scroll to position [205, 0]
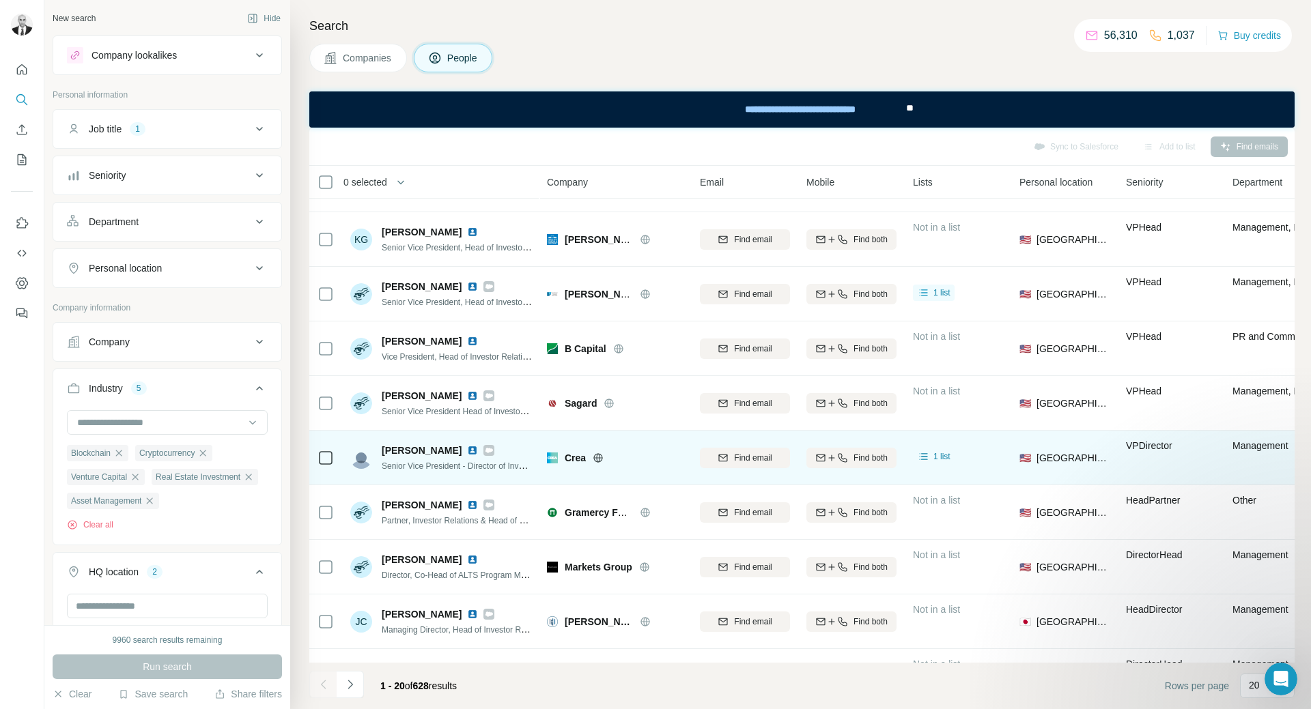
click at [474, 449] on img at bounding box center [472, 450] width 11 height 11
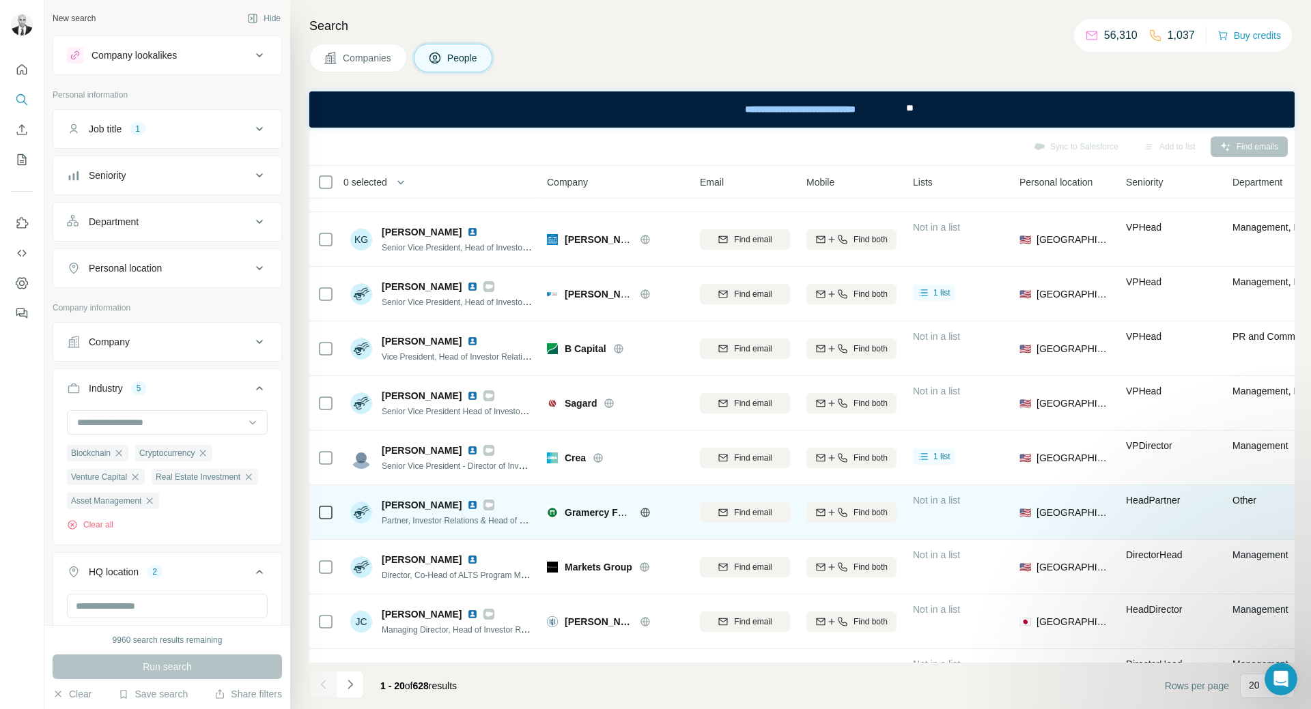
click at [467, 500] on img at bounding box center [472, 505] width 11 height 11
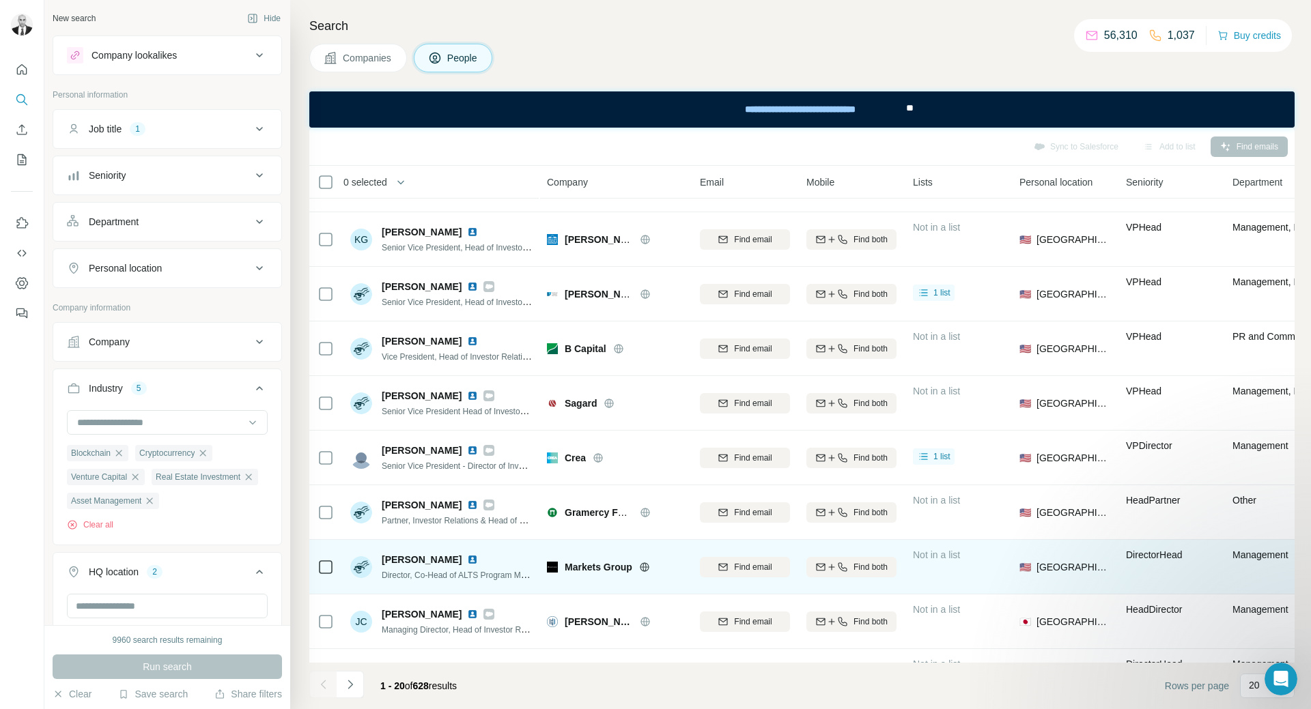
click at [467, 560] on img at bounding box center [472, 559] width 11 height 11
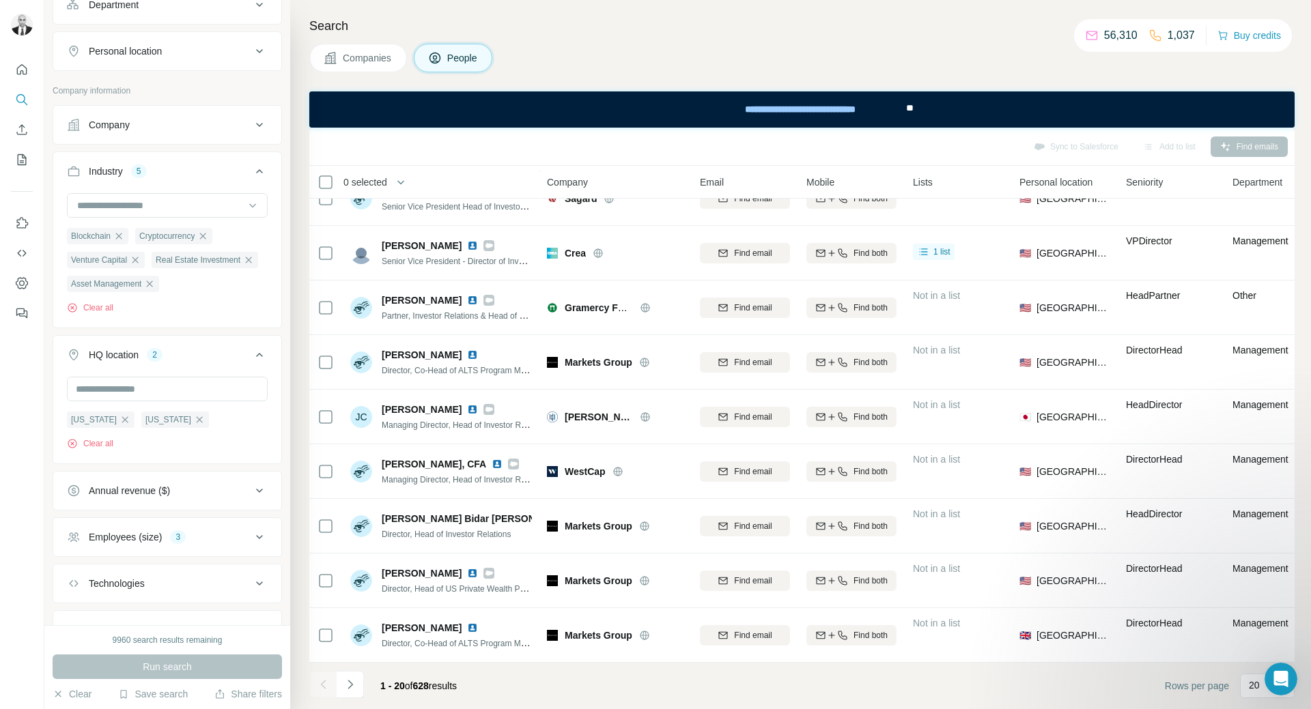
scroll to position [273, 0]
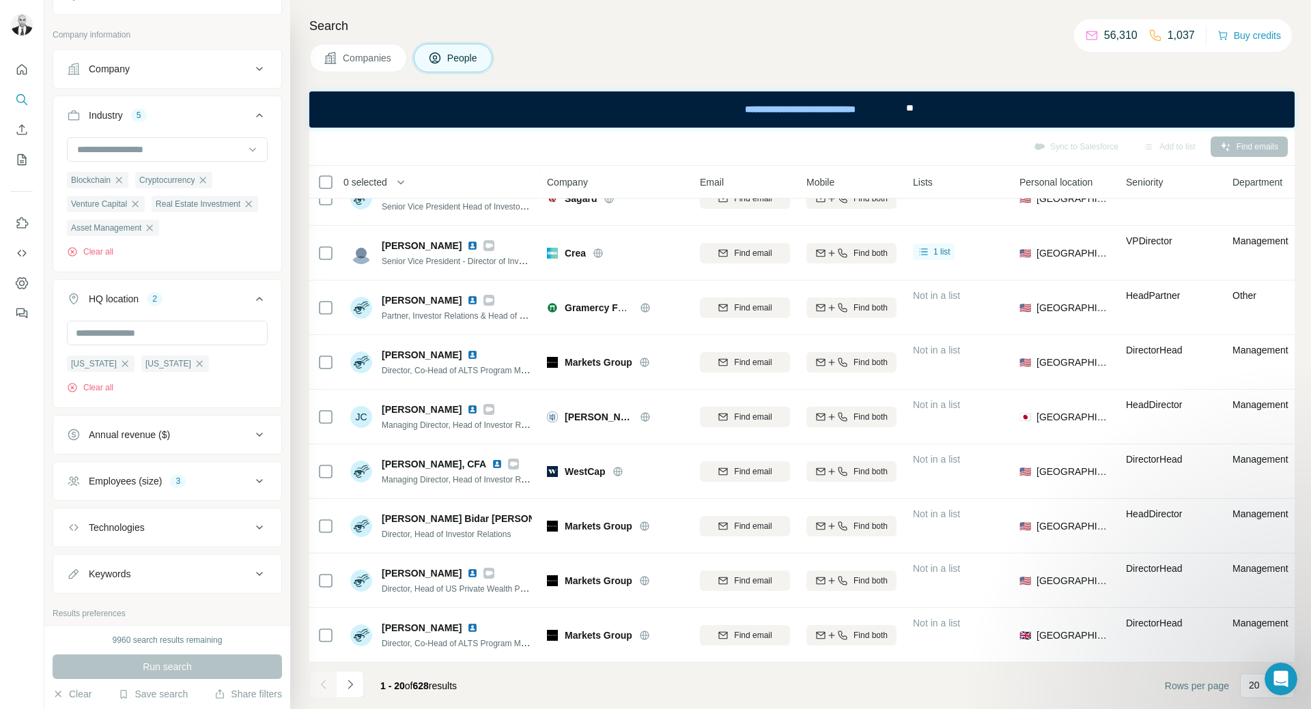
click at [185, 487] on div "3" at bounding box center [178, 481] width 16 height 12
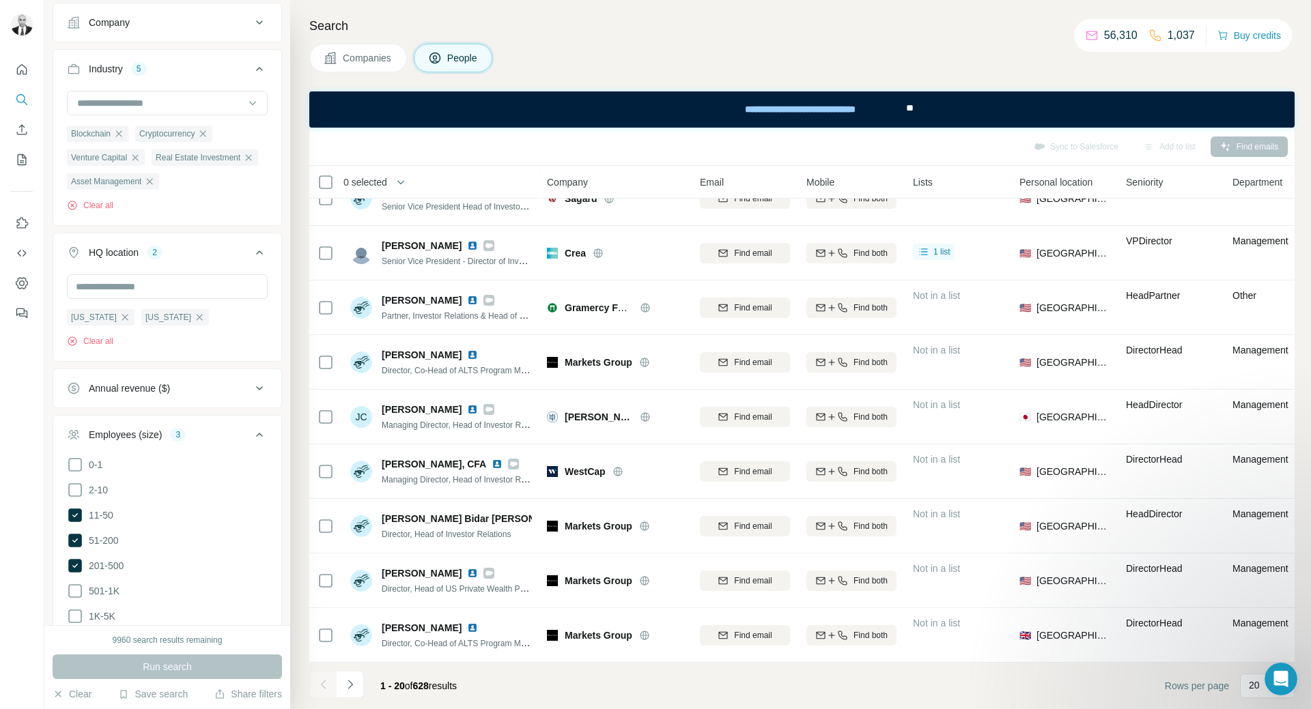
scroll to position [341, 0]
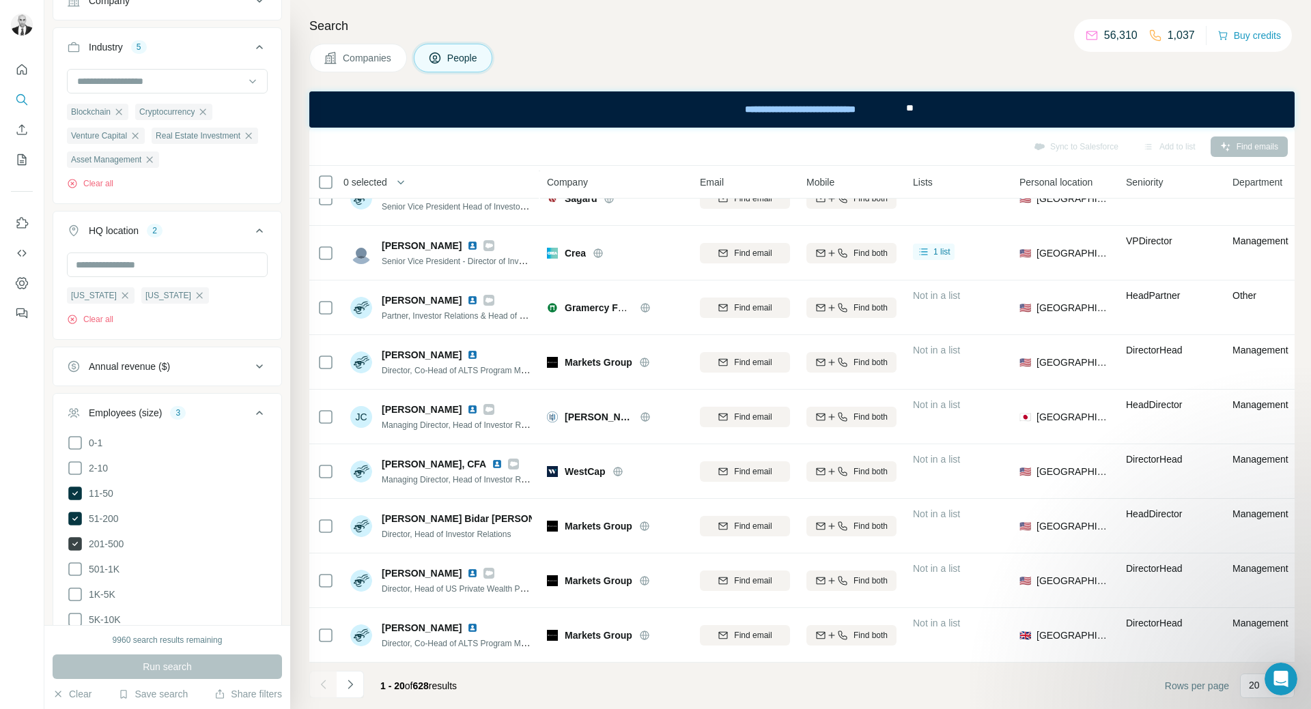
click at [86, 551] on span "201-500" at bounding box center [103, 544] width 40 height 14
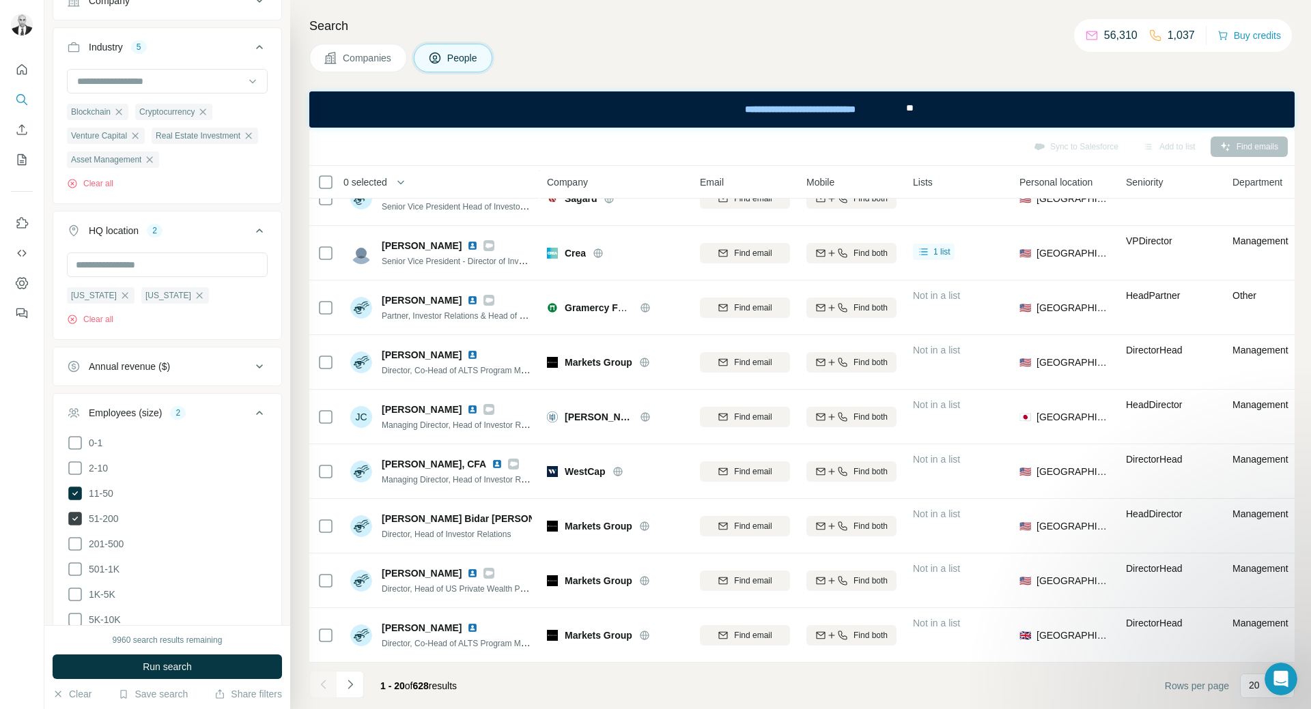
click at [107, 526] on span "51-200" at bounding box center [101, 519] width 36 height 14
click at [173, 665] on span "Run search" at bounding box center [167, 667] width 49 height 14
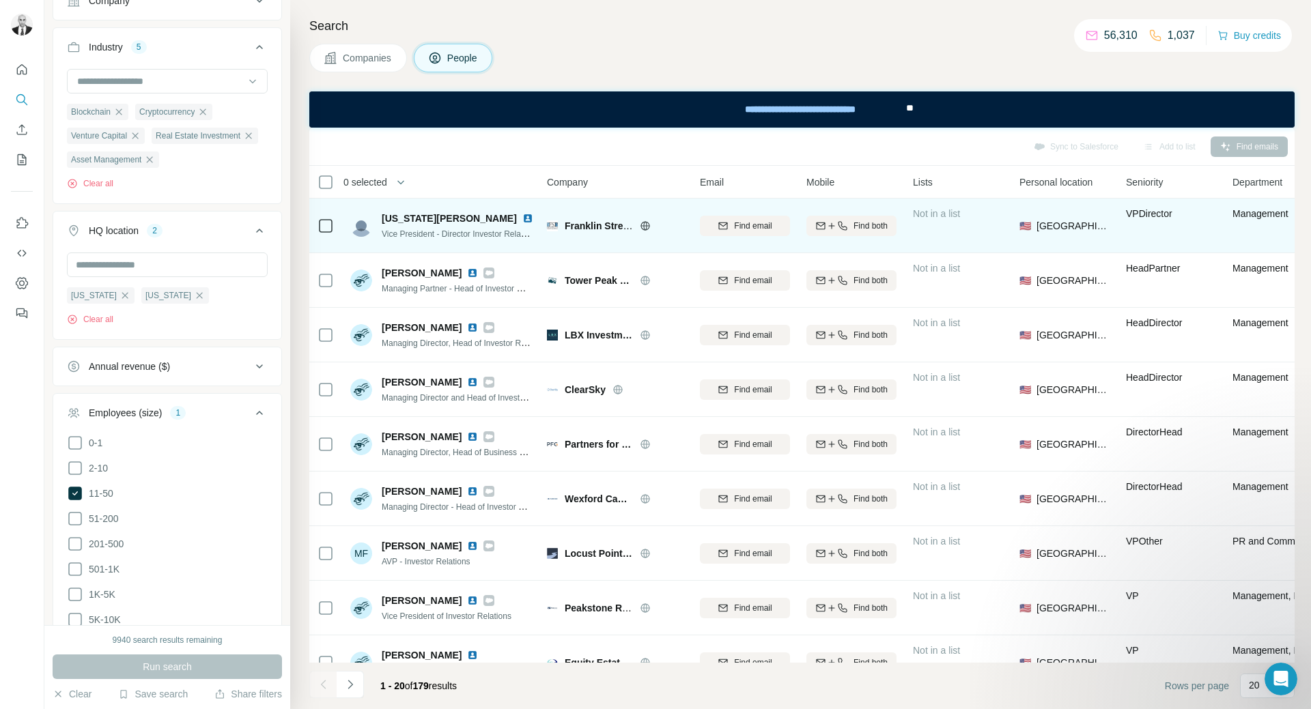
click at [522, 220] on img at bounding box center [527, 218] width 11 height 11
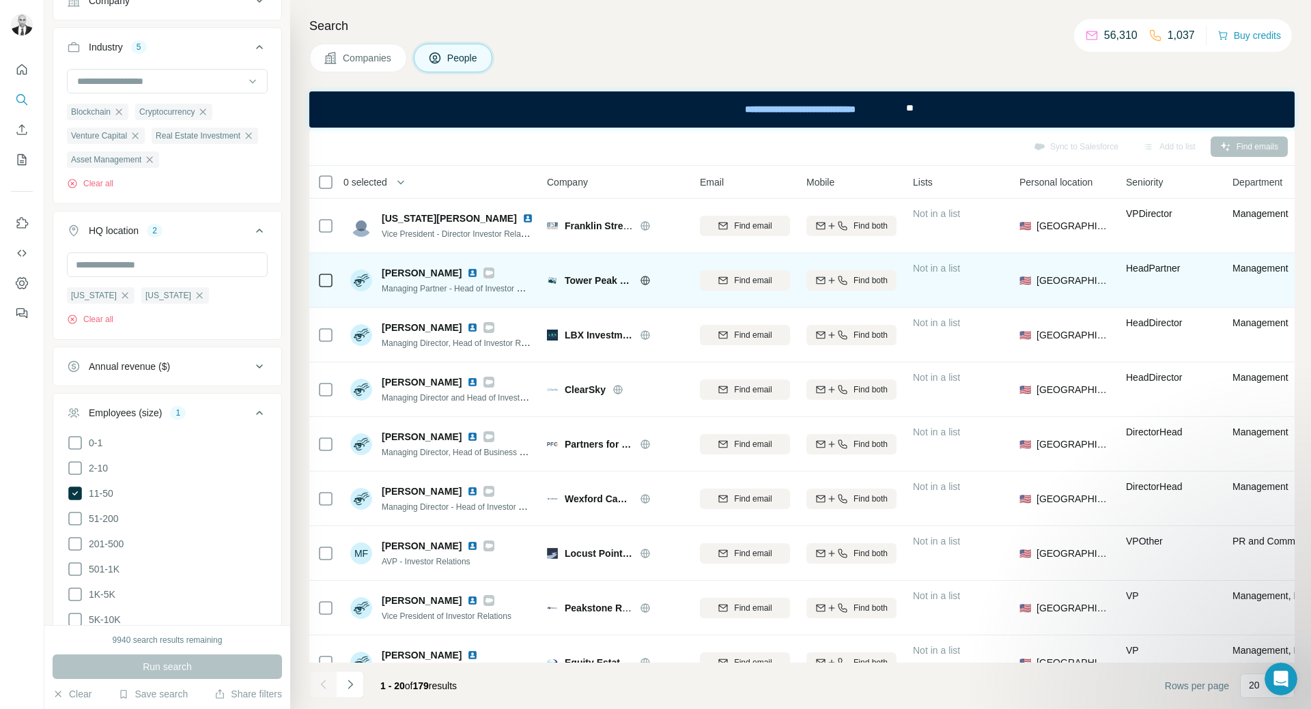
click at [467, 269] on img at bounding box center [472, 273] width 11 height 11
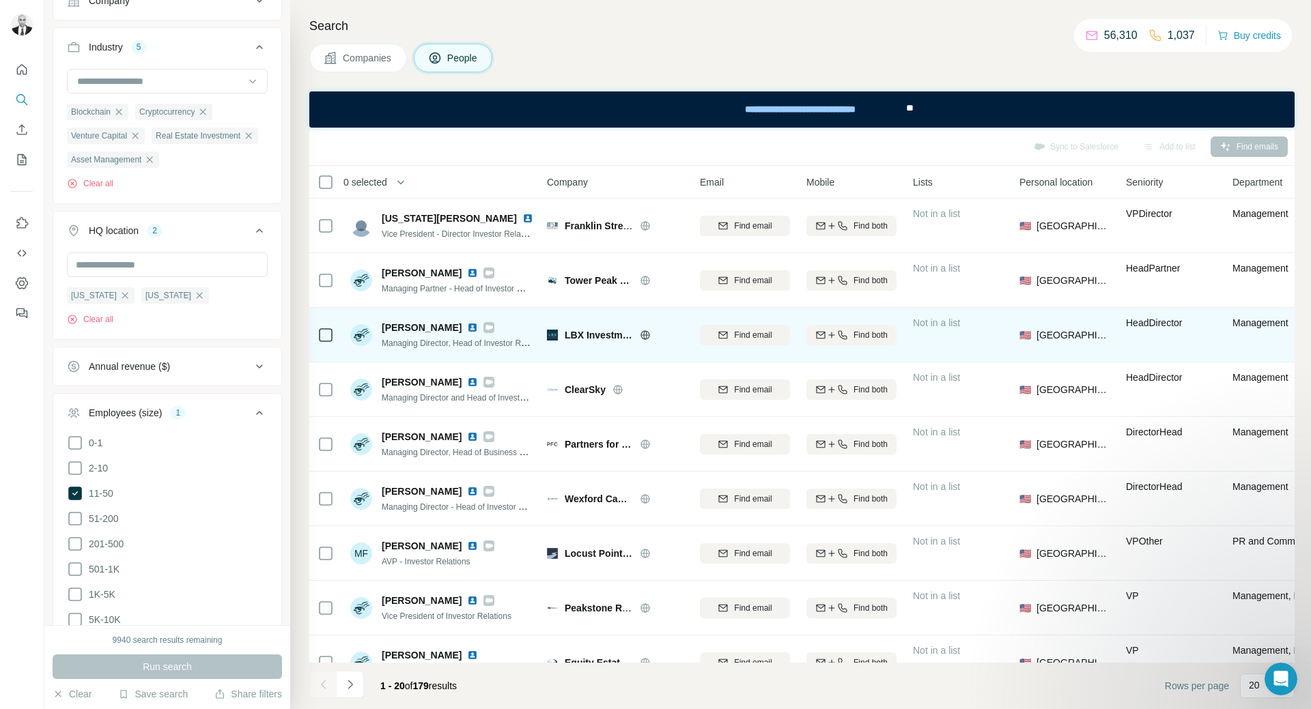
drag, startPoint x: 451, startPoint y: 327, endPoint x: 449, endPoint y: 348, distance: 20.6
click at [467, 327] on img at bounding box center [472, 327] width 11 height 11
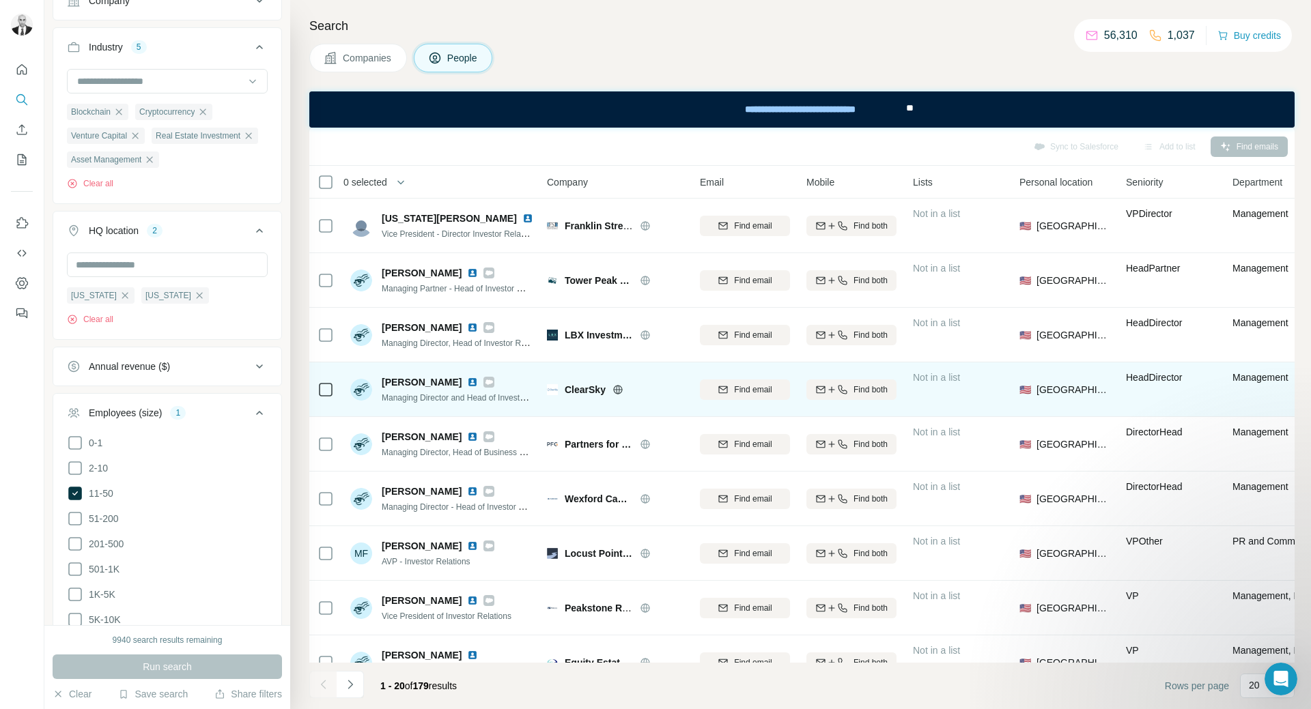
click at [478, 380] on img at bounding box center [472, 382] width 11 height 11
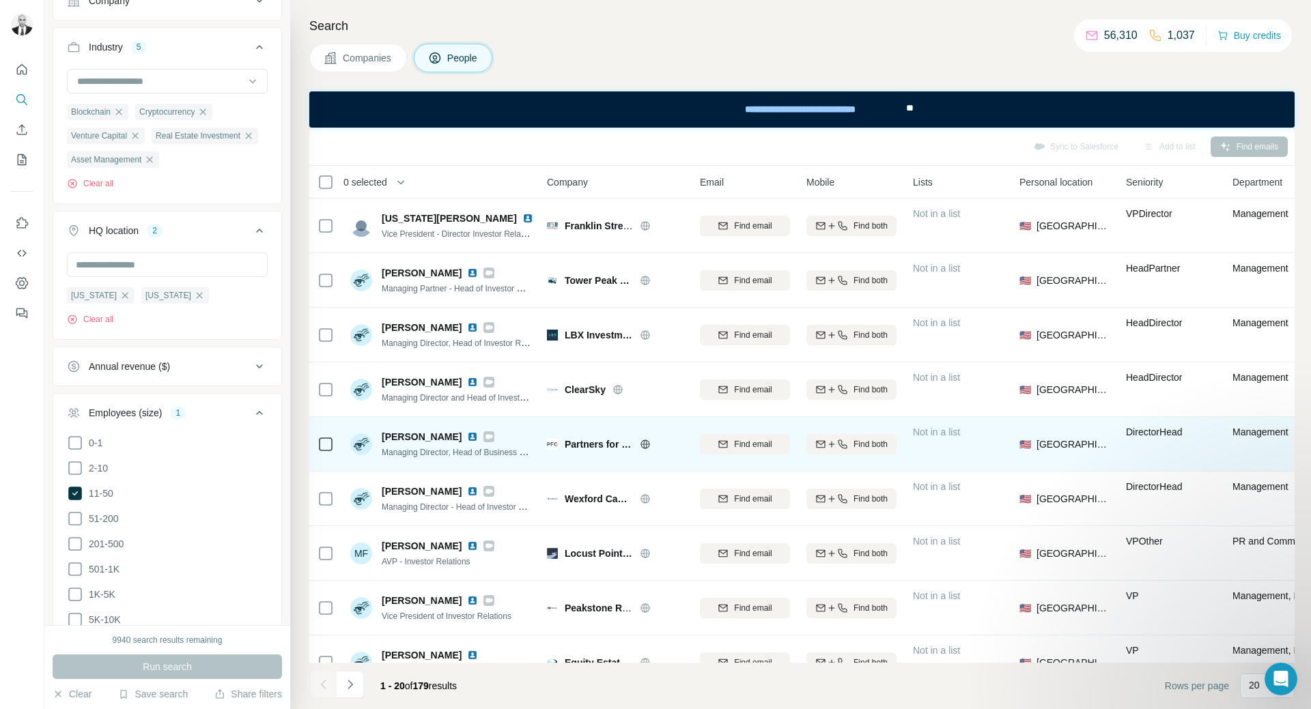
click at [467, 440] on img at bounding box center [472, 436] width 11 height 11
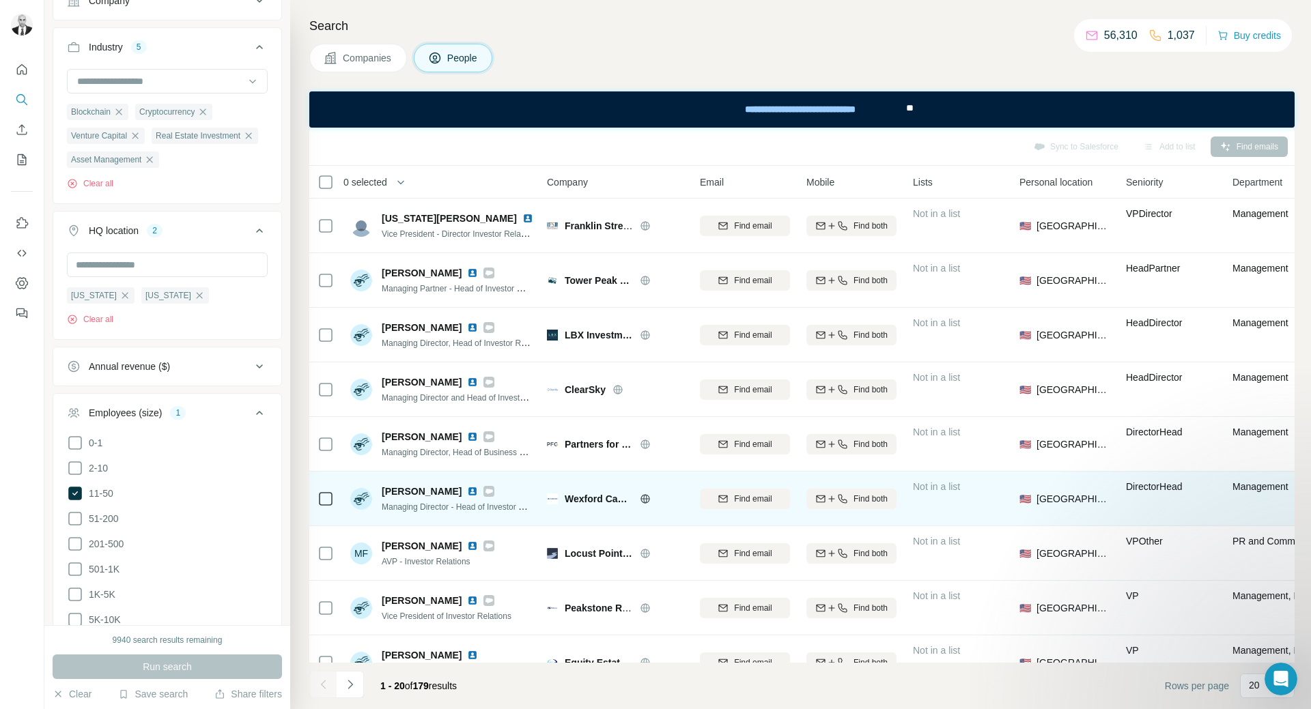
click at [467, 493] on img at bounding box center [472, 491] width 11 height 11
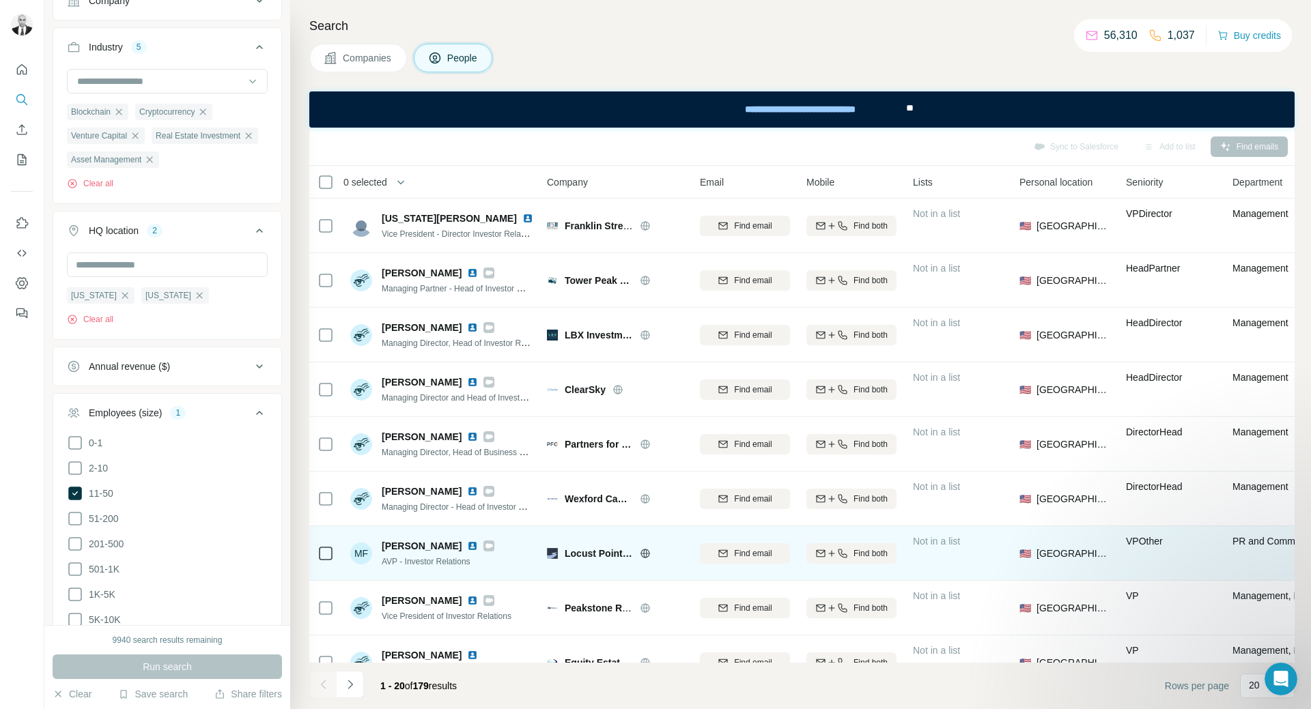
click at [467, 550] on img at bounding box center [472, 546] width 11 height 11
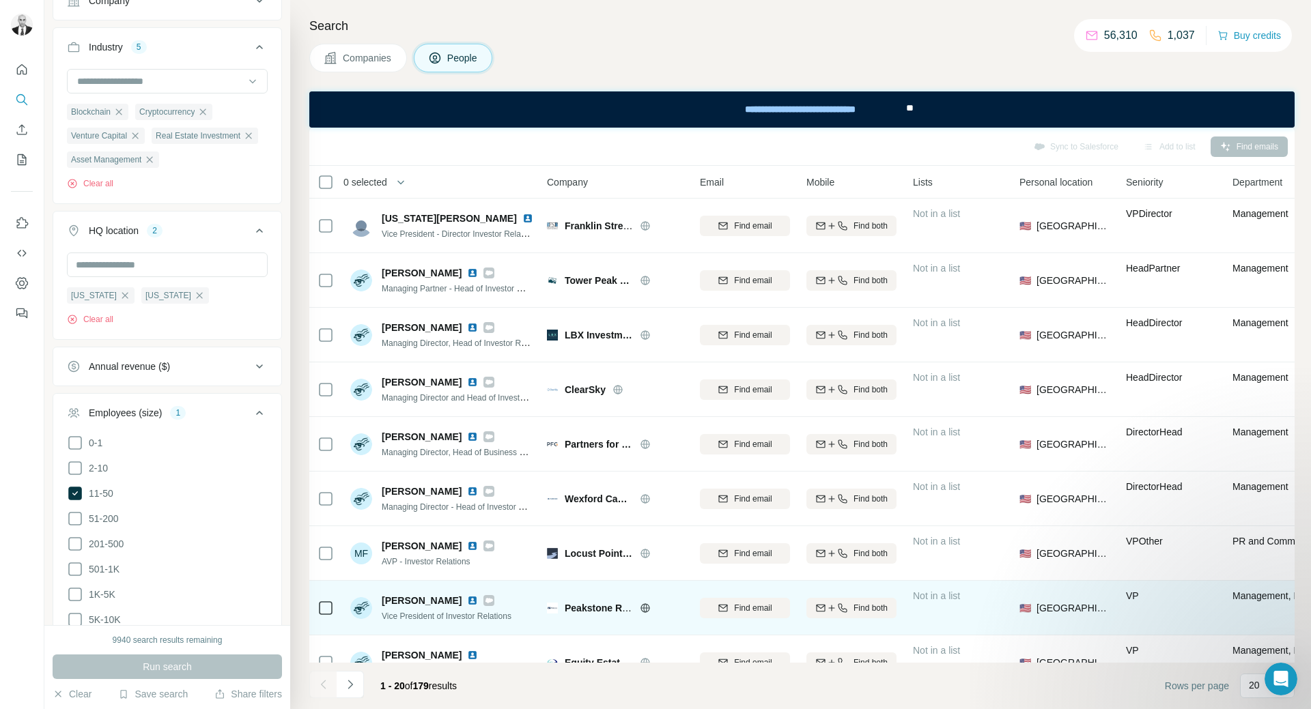
click at [478, 601] on img at bounding box center [472, 600] width 11 height 11
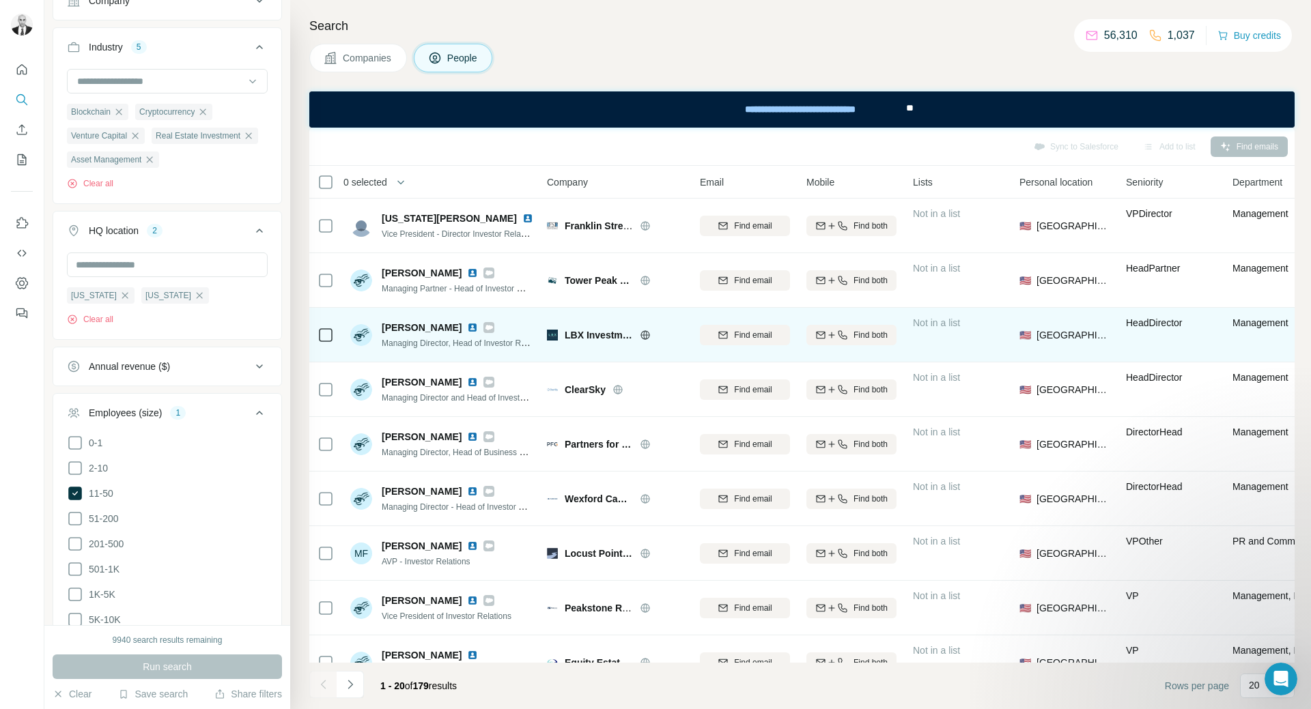
scroll to position [273, 0]
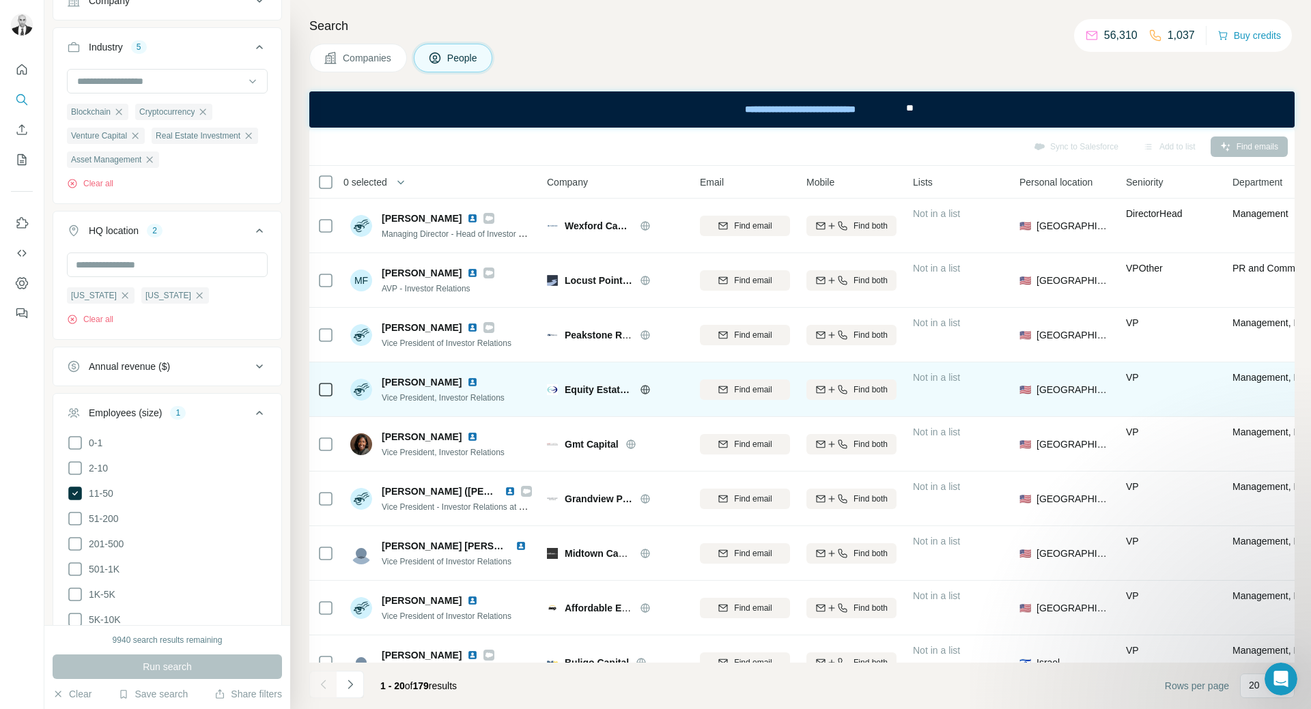
click at [467, 380] on img at bounding box center [472, 382] width 11 height 11
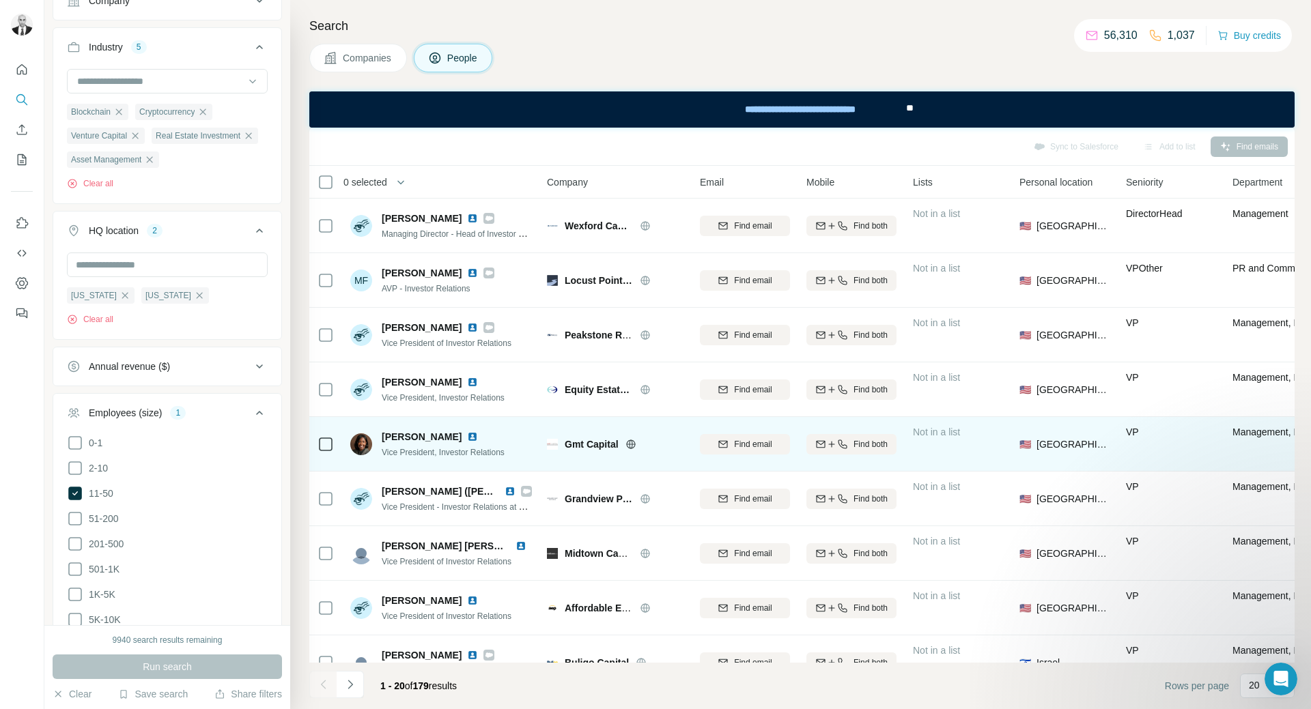
click at [470, 436] on img at bounding box center [472, 436] width 11 height 11
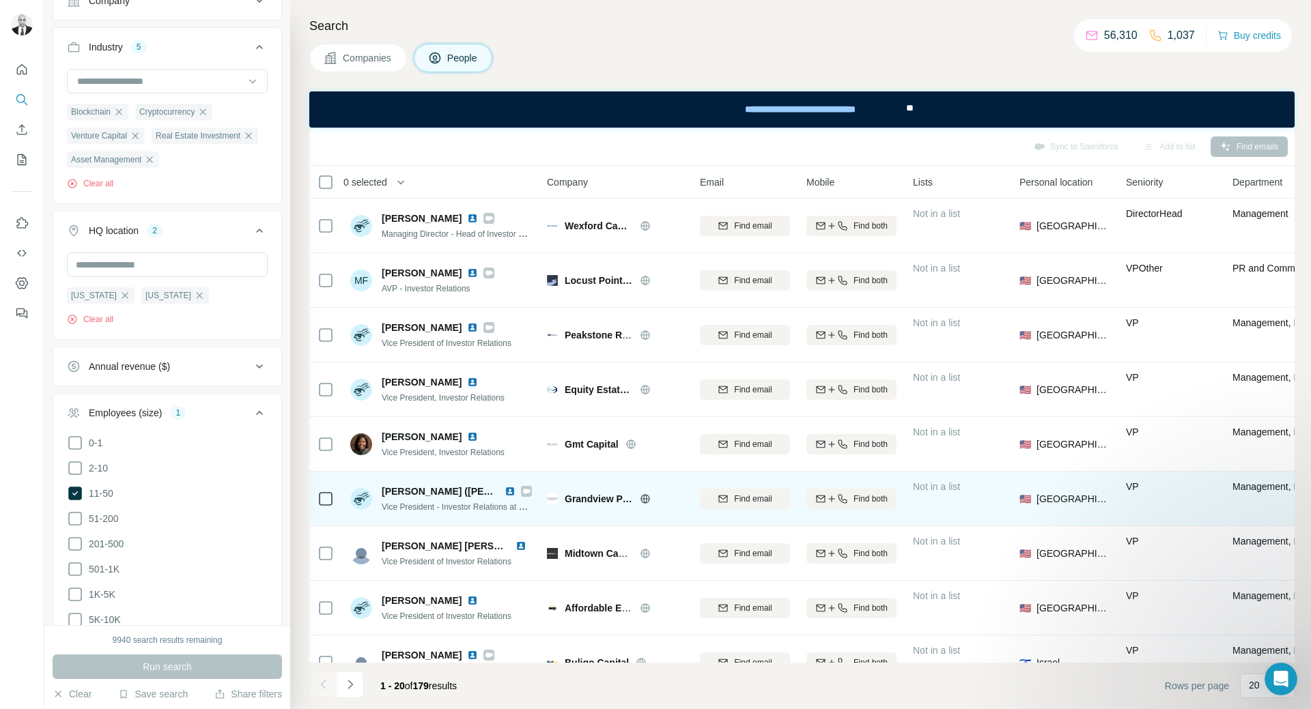
click at [507, 488] on img at bounding box center [510, 491] width 11 height 11
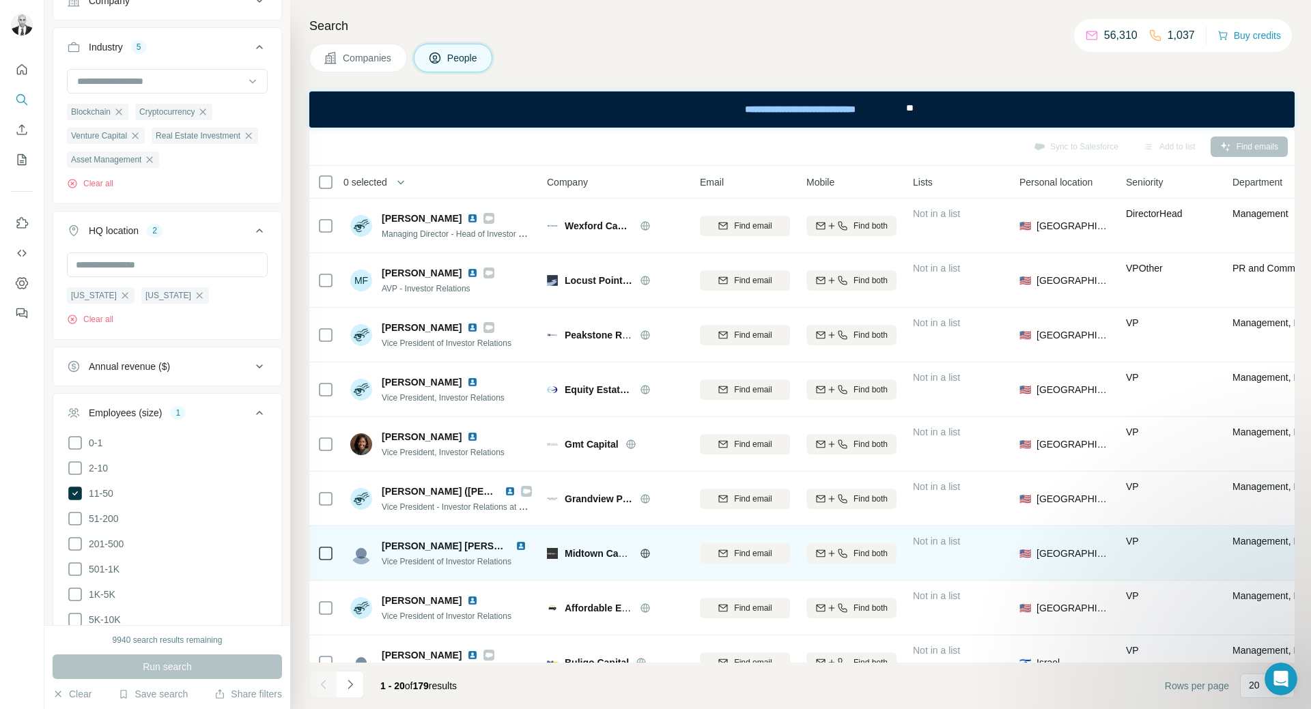
click at [515, 546] on img at bounding box center [520, 546] width 11 height 11
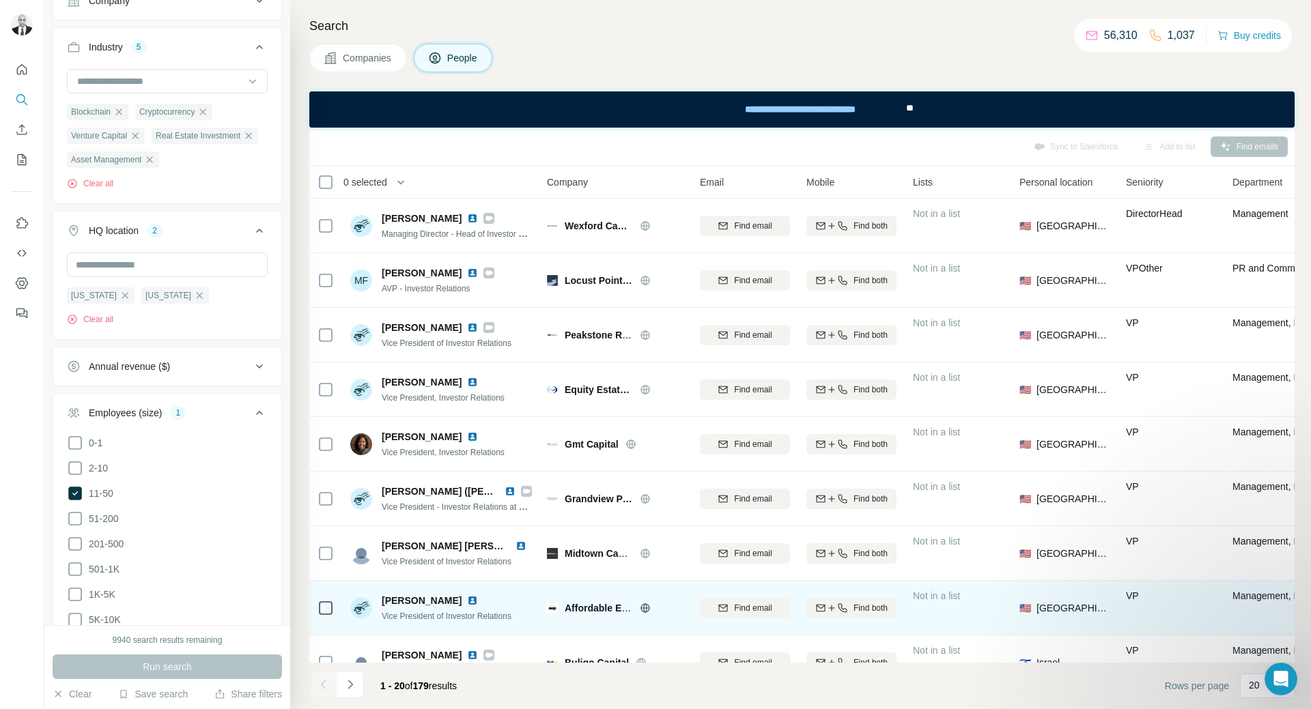
click at [467, 601] on img at bounding box center [472, 600] width 11 height 11
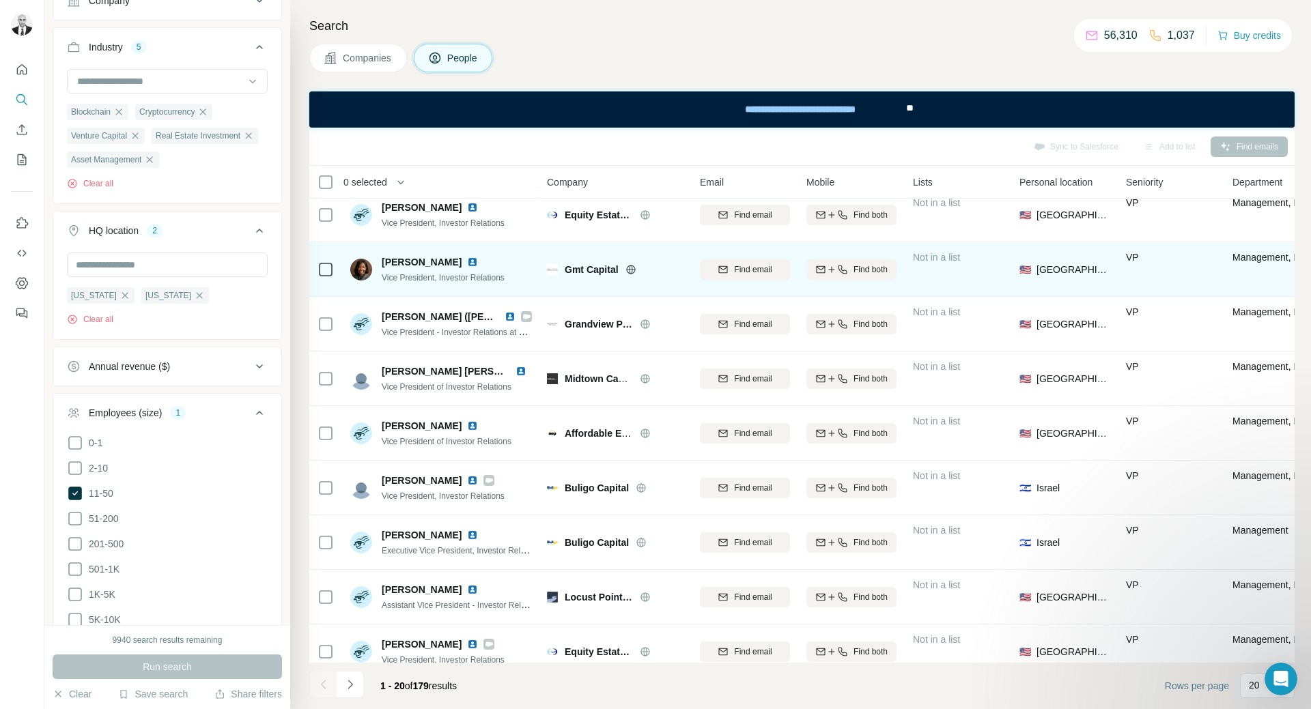
scroll to position [546, 0]
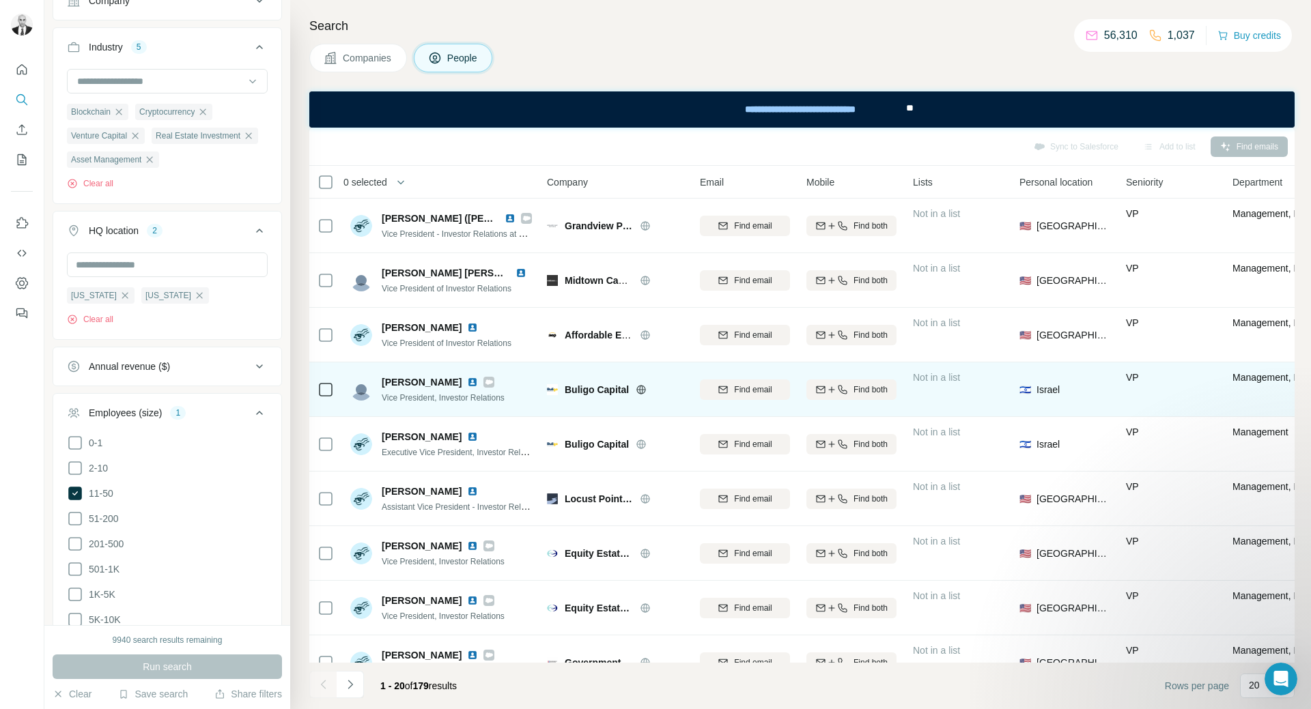
click at [467, 386] on img at bounding box center [472, 382] width 11 height 11
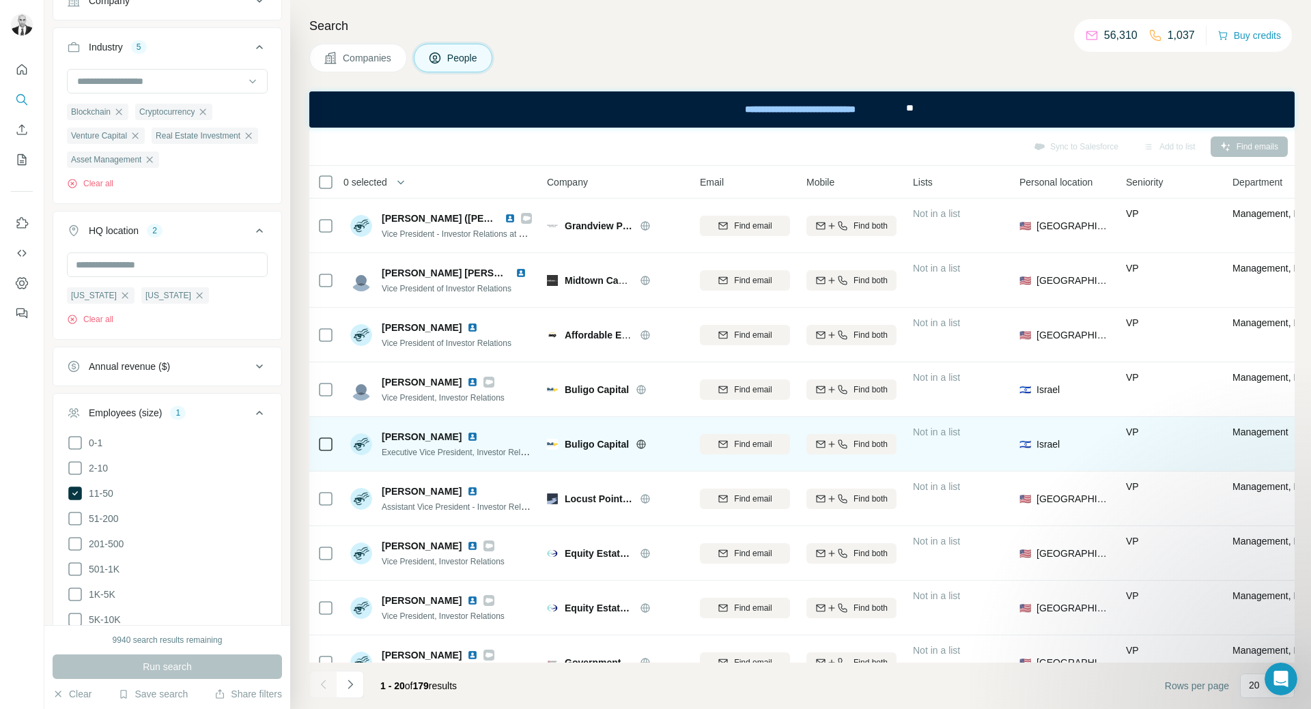
click at [467, 436] on div at bounding box center [475, 436] width 16 height 11
click at [467, 438] on img at bounding box center [472, 436] width 11 height 11
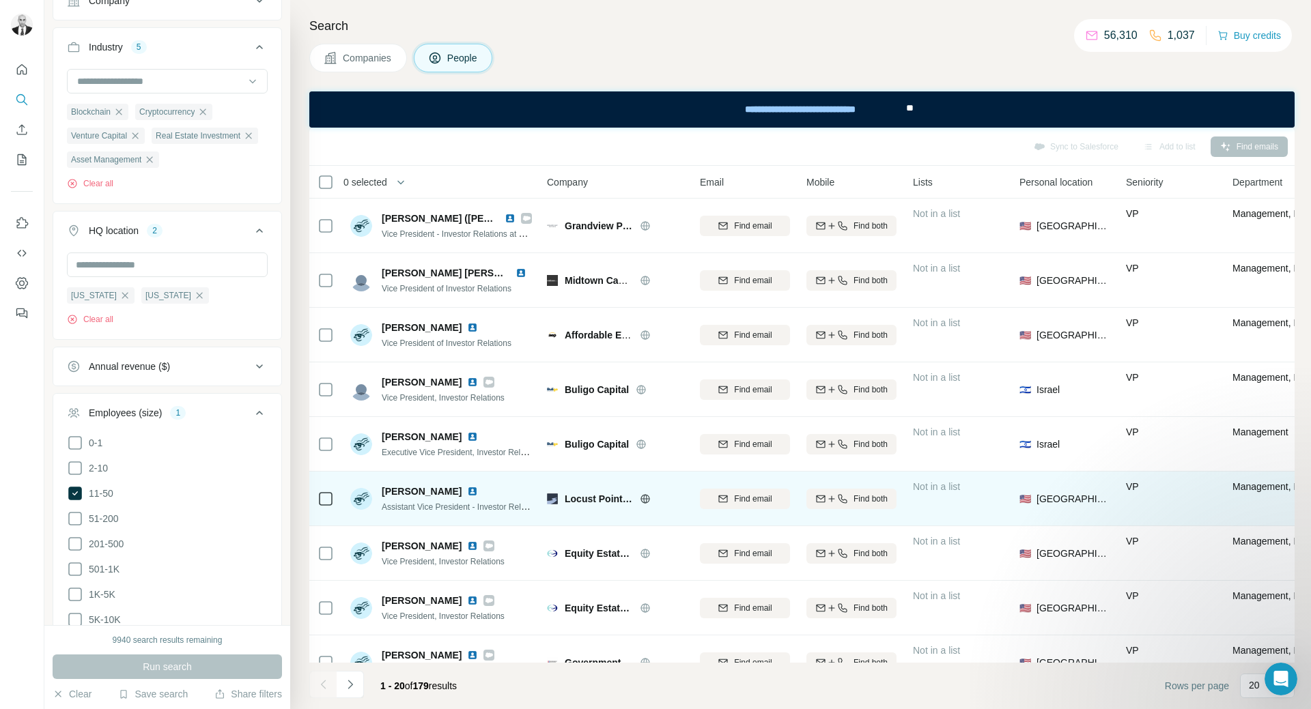
click at [467, 487] on img at bounding box center [472, 491] width 11 height 11
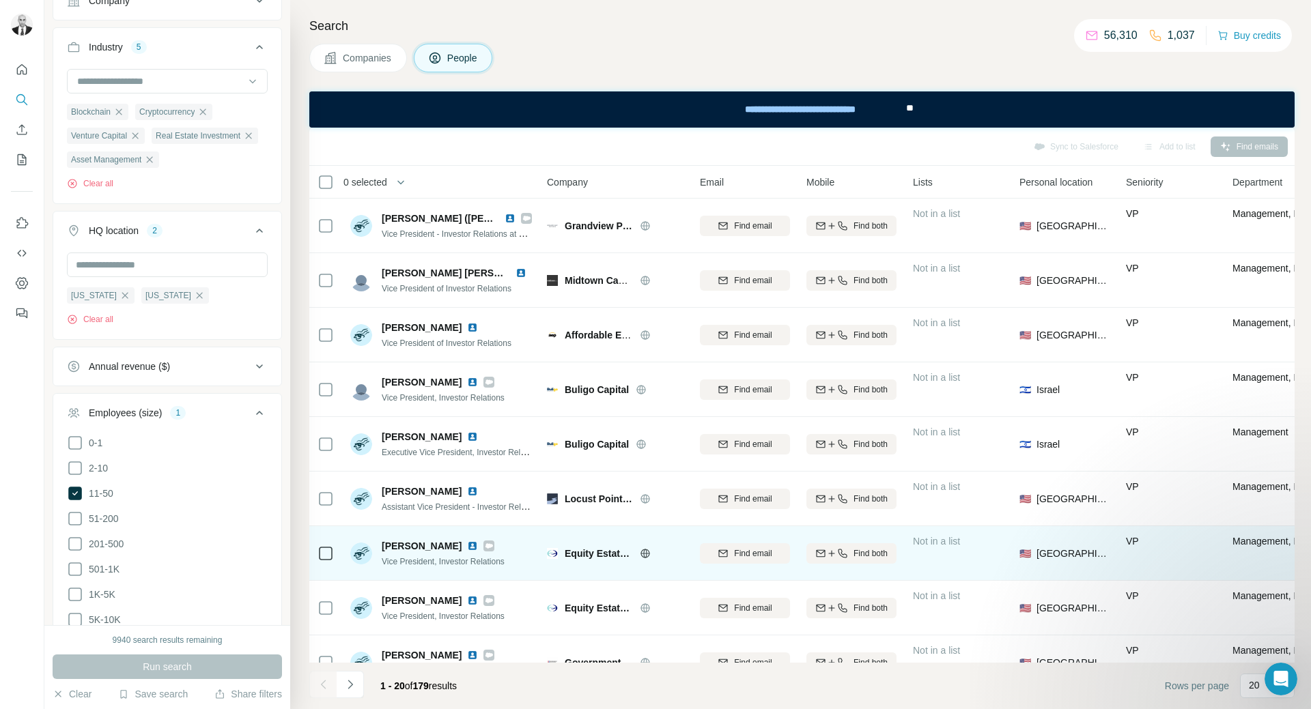
click at [472, 544] on img at bounding box center [472, 546] width 11 height 11
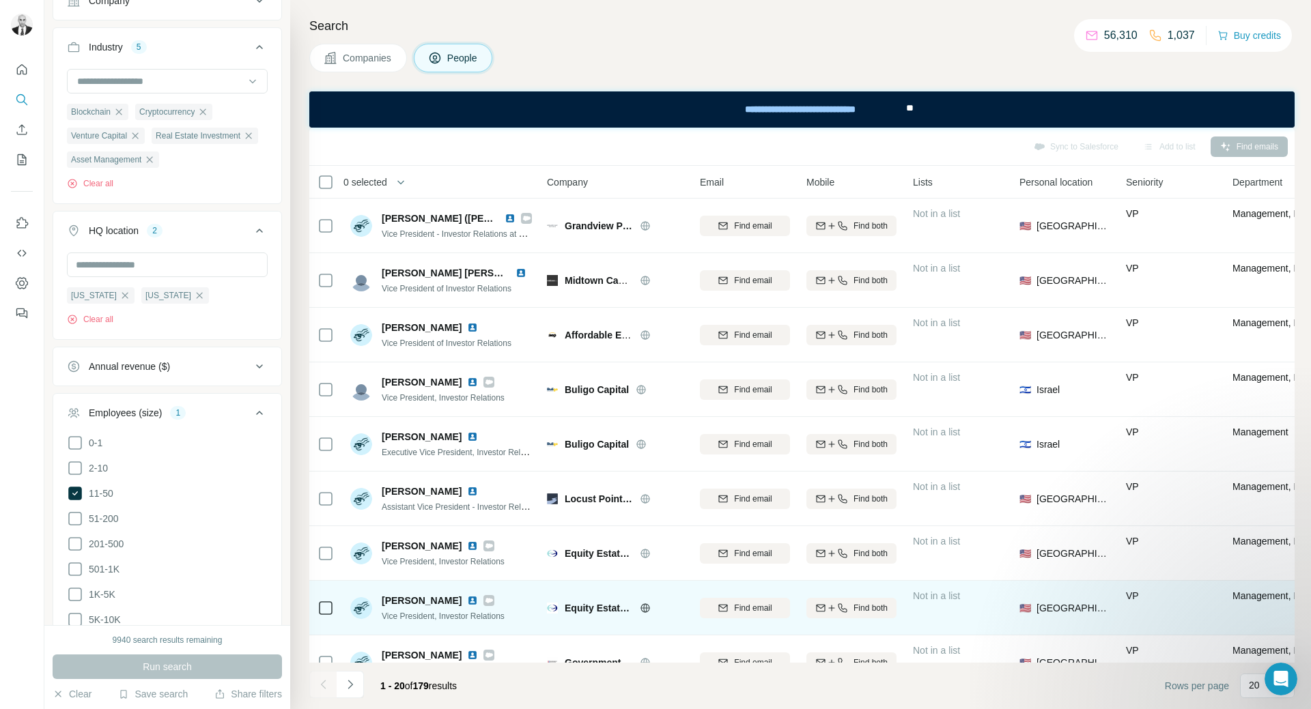
click at [467, 601] on img at bounding box center [472, 600] width 11 height 11
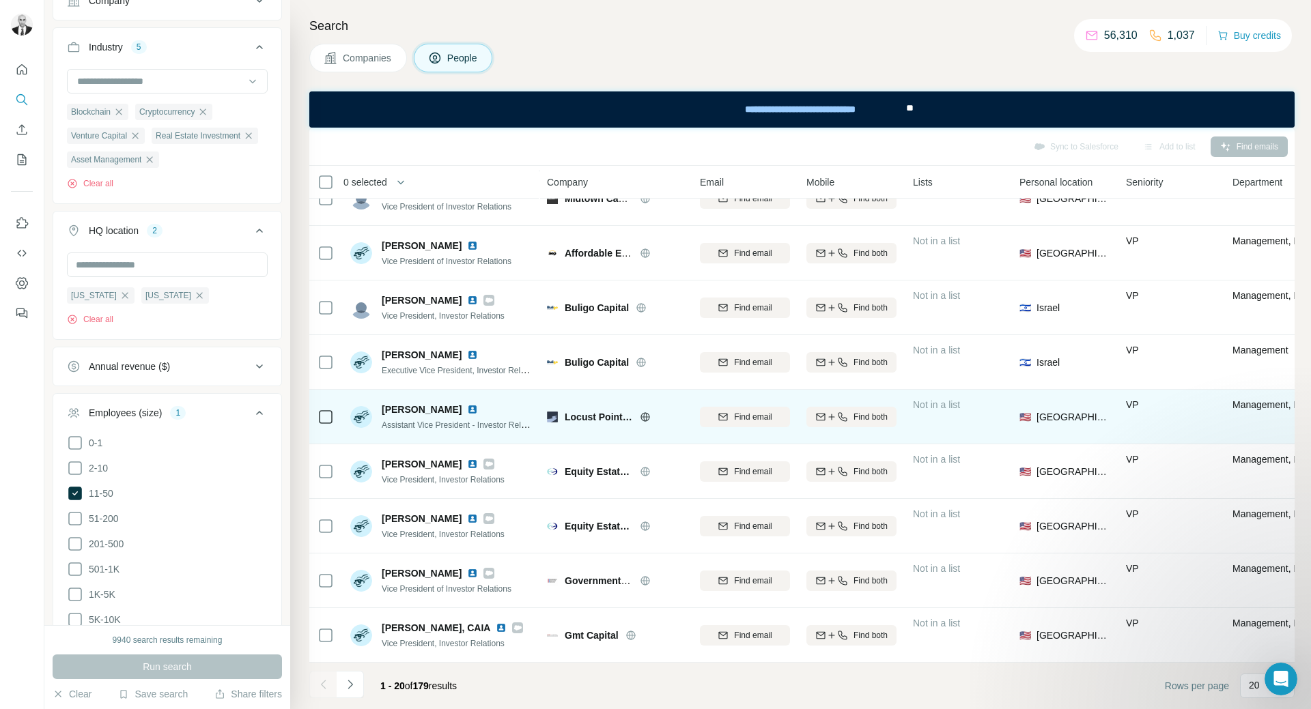
scroll to position [635, 0]
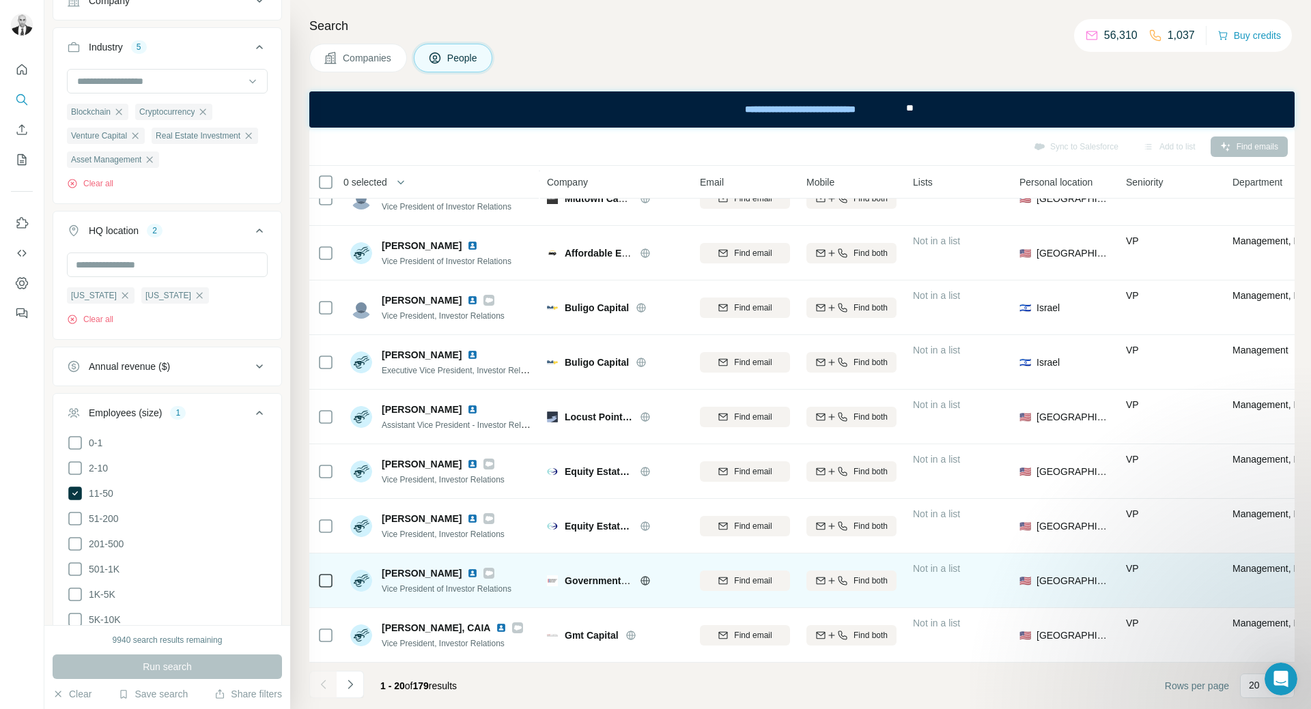
click at [467, 568] on img at bounding box center [472, 573] width 11 height 11
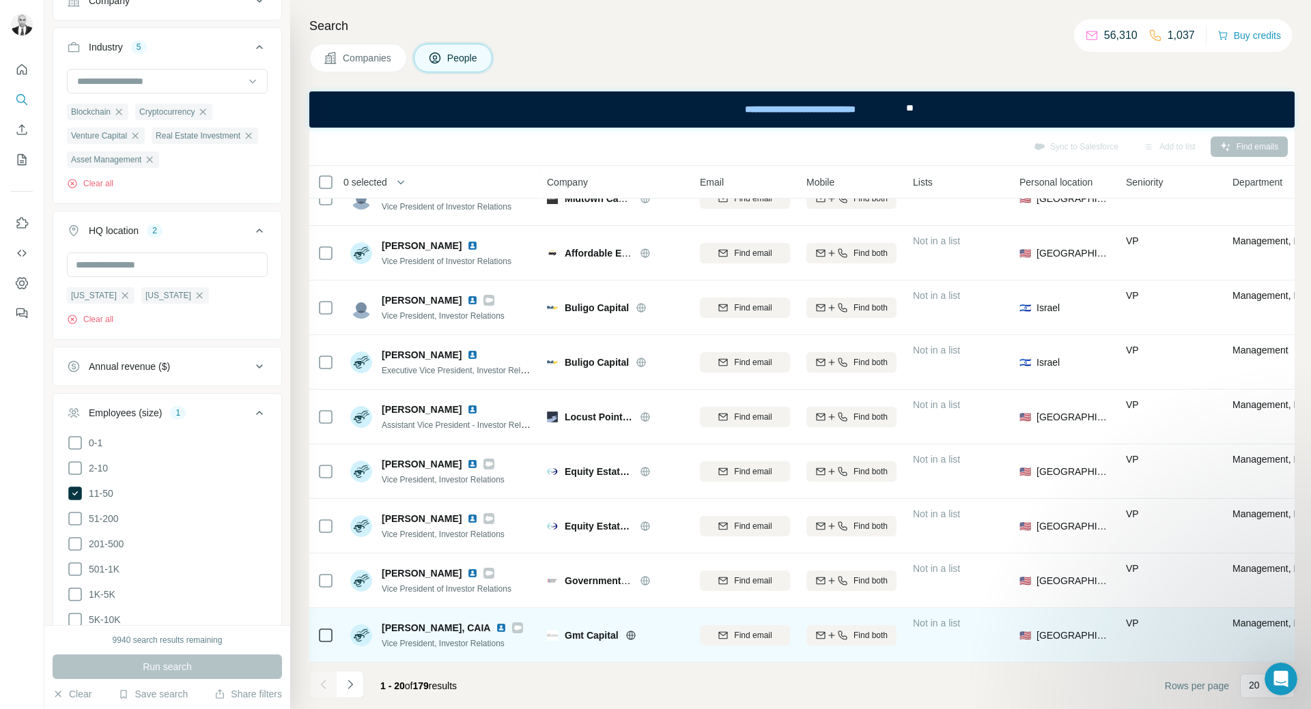
click at [496, 623] on img at bounding box center [501, 628] width 11 height 11
